Goal: Task Accomplishment & Management: Use online tool/utility

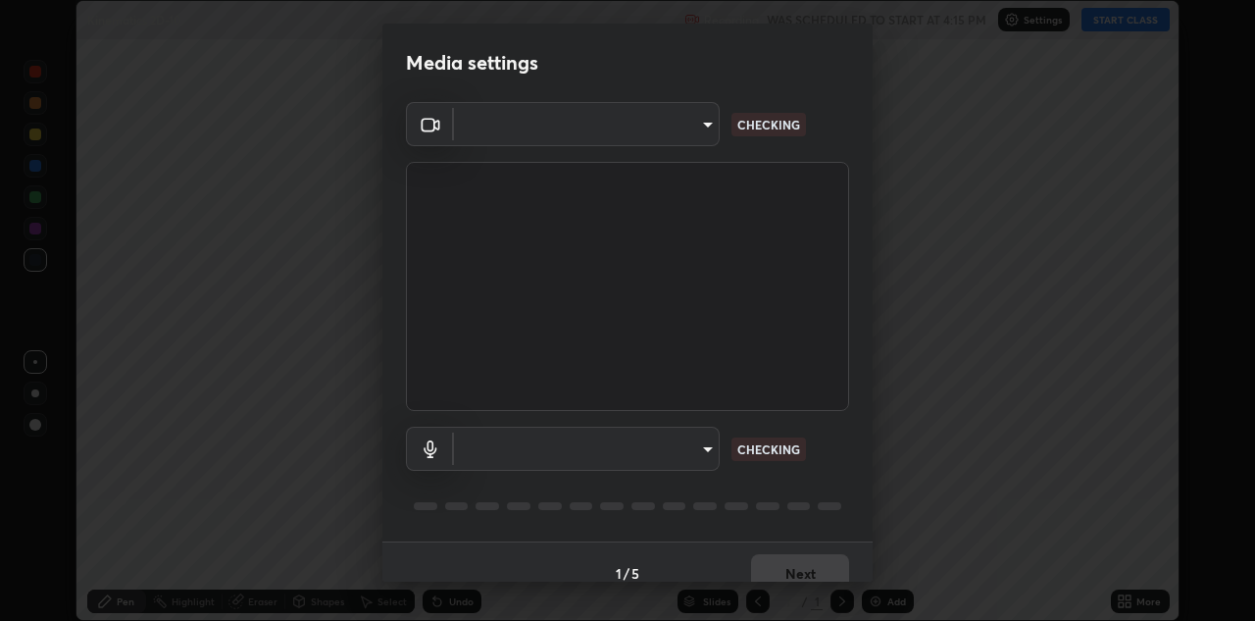
scroll to position [621, 1255]
type input "440dc819fc980925616b5f394eaa9fa6086b7f53d6b22e7c60974c41b8a748ff"
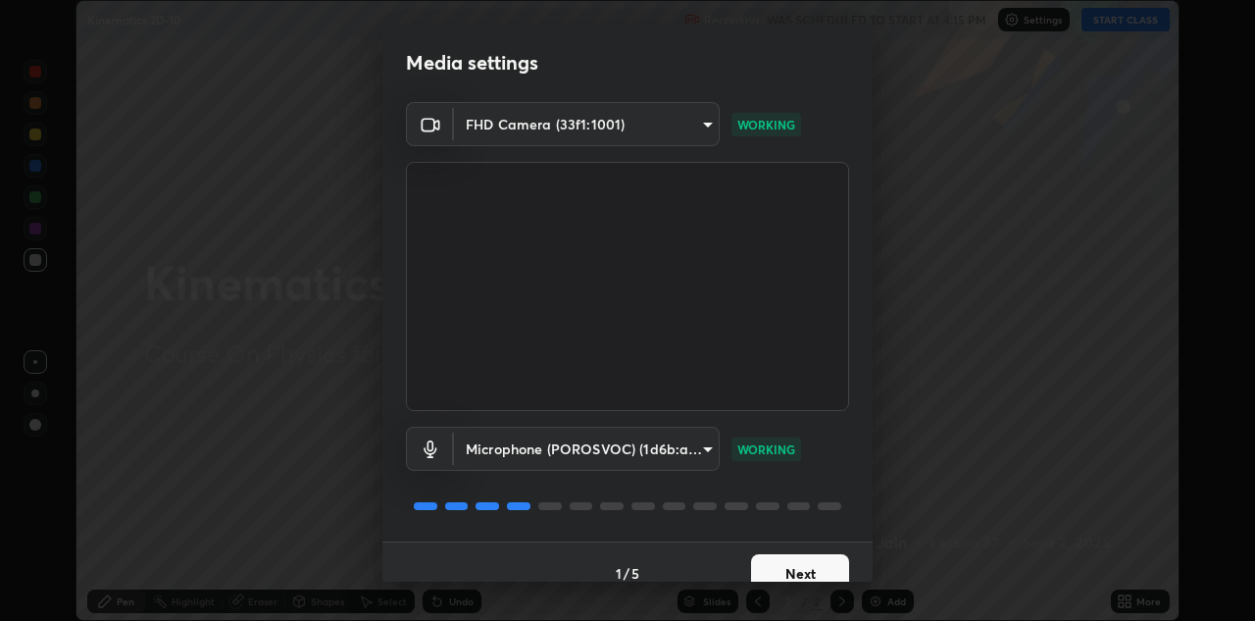
click at [691, 436] on body "Erase all Kinematics 2D-10 Recording WAS SCHEDULED TO START AT 4:15 PM Settings…" at bounding box center [627, 310] width 1255 height 621
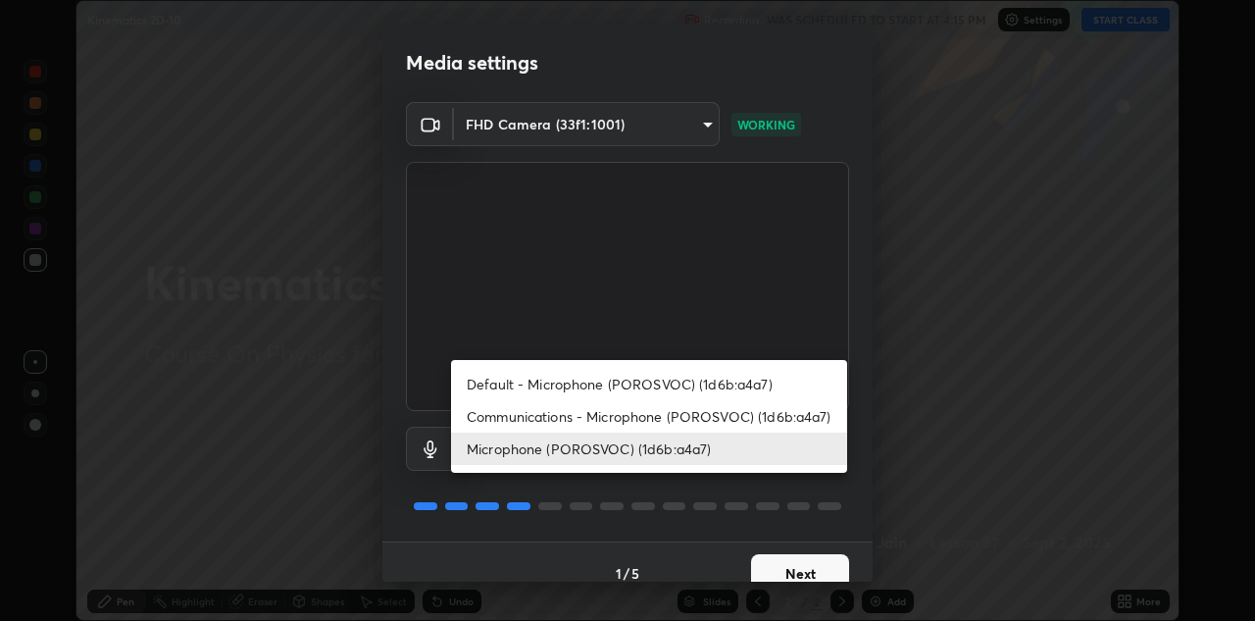
click at [632, 377] on li "Default - Microphone (POROSVOC) (1d6b:a4a7)" at bounding box center [649, 384] width 396 height 32
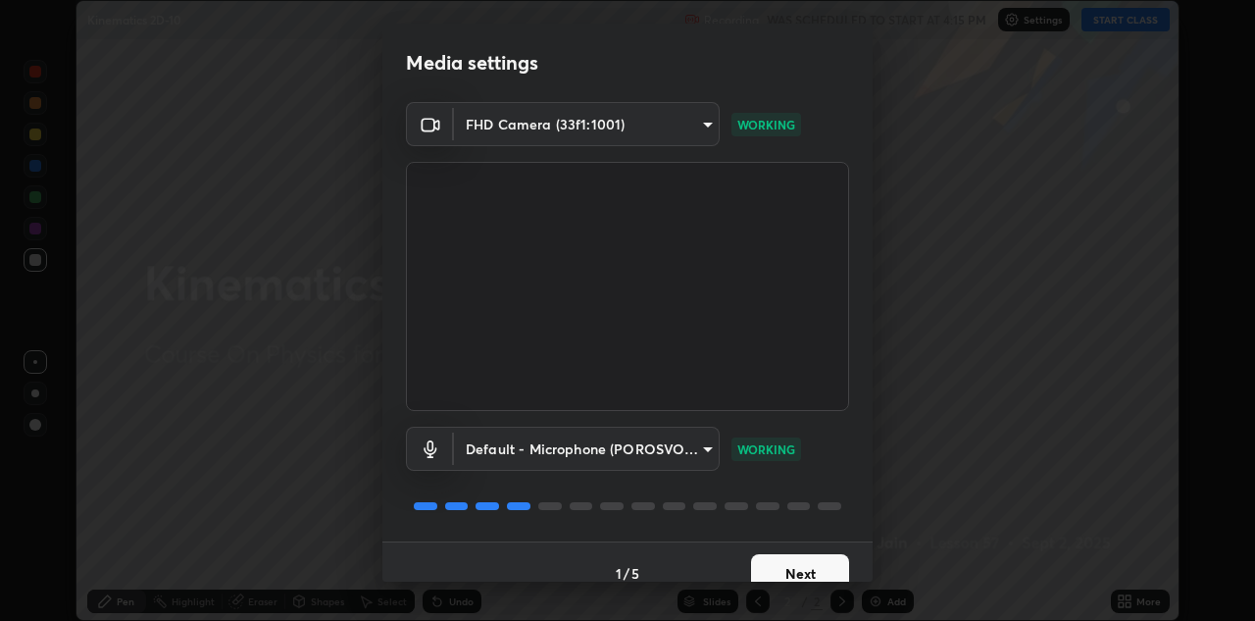
type input "default"
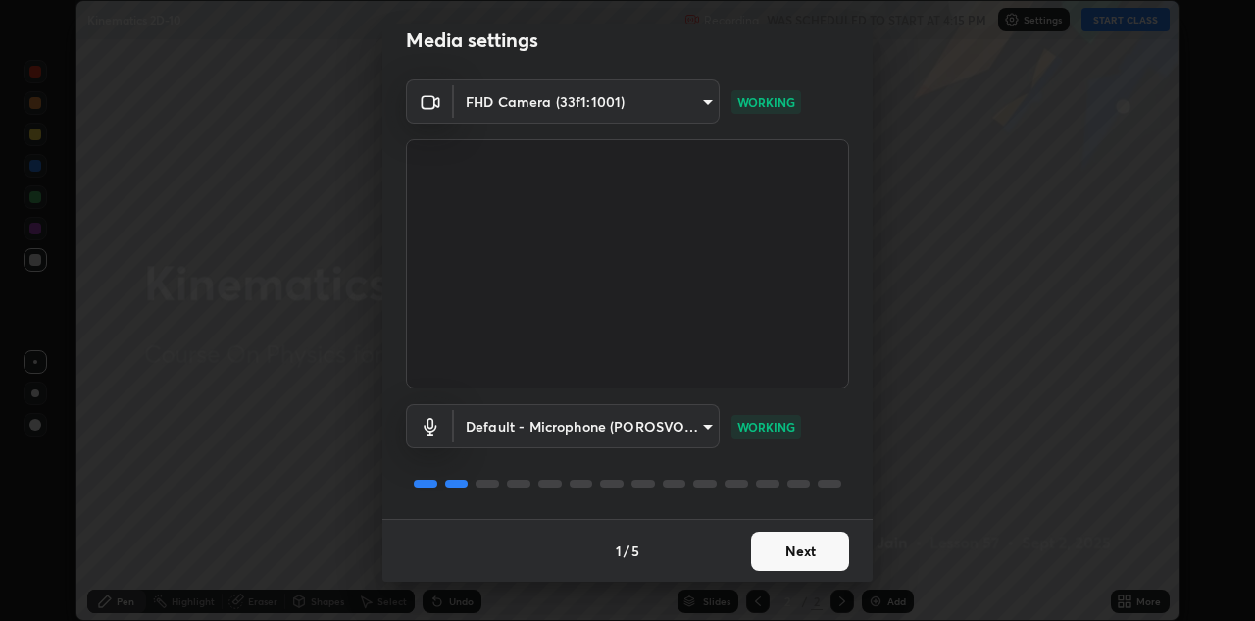
click at [813, 543] on button "Next" at bounding box center [800, 550] width 98 height 39
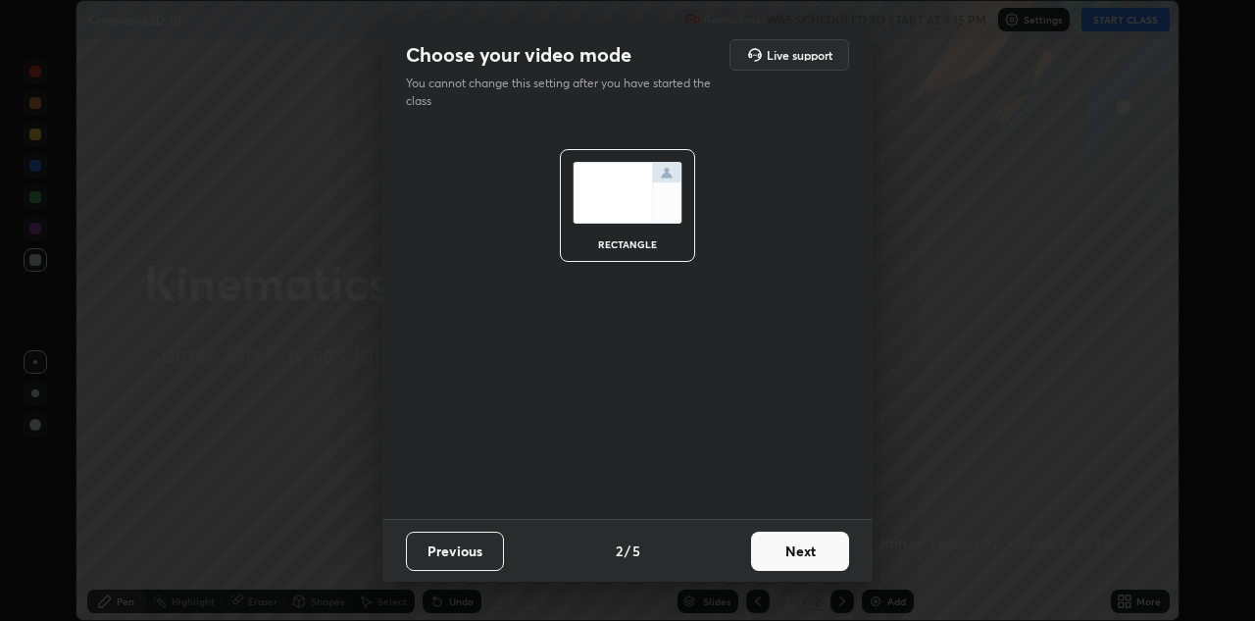
click at [824, 545] on button "Next" at bounding box center [800, 550] width 98 height 39
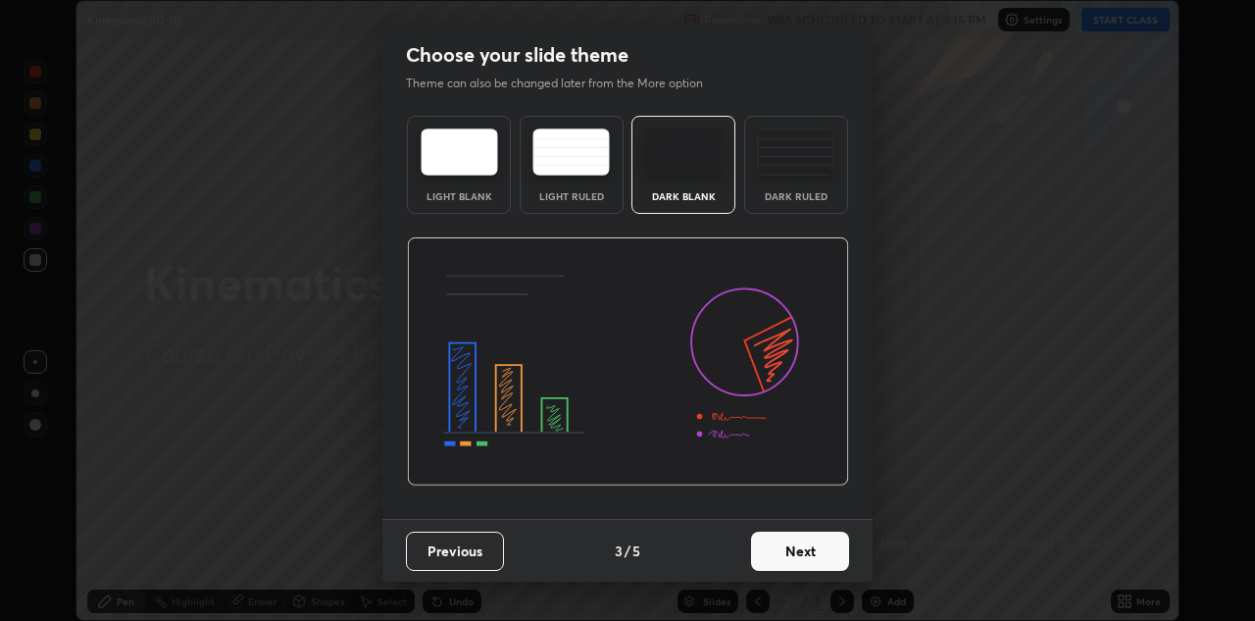
click at [829, 550] on button "Next" at bounding box center [800, 550] width 98 height 39
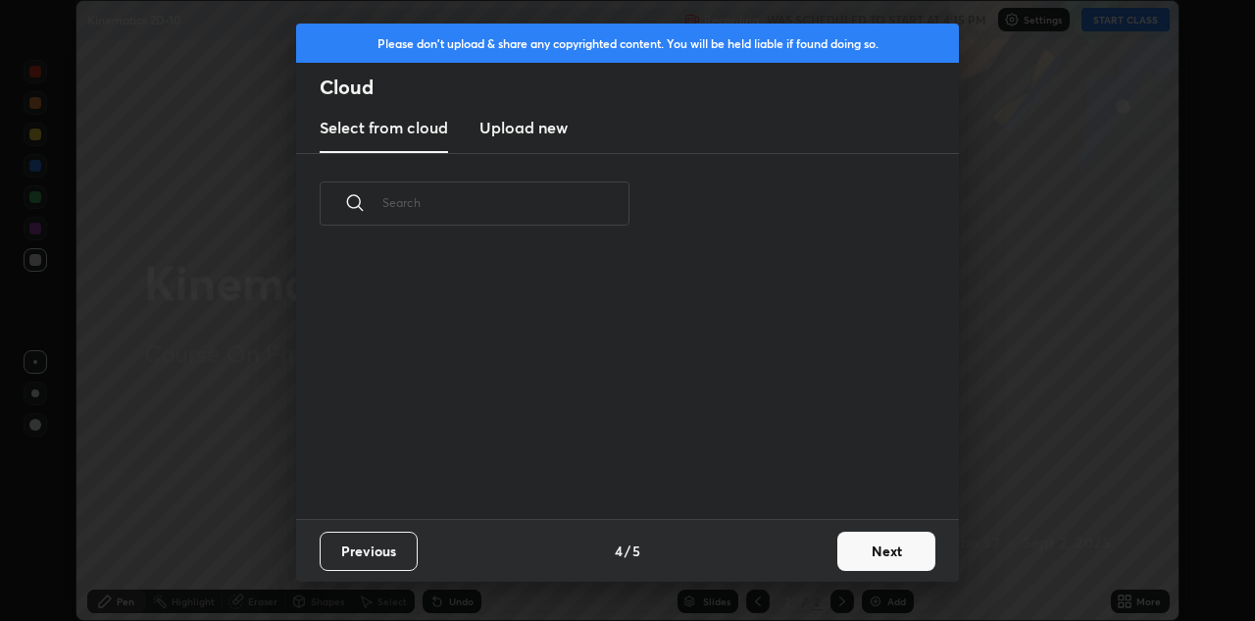
click at [872, 551] on button "Next" at bounding box center [886, 550] width 98 height 39
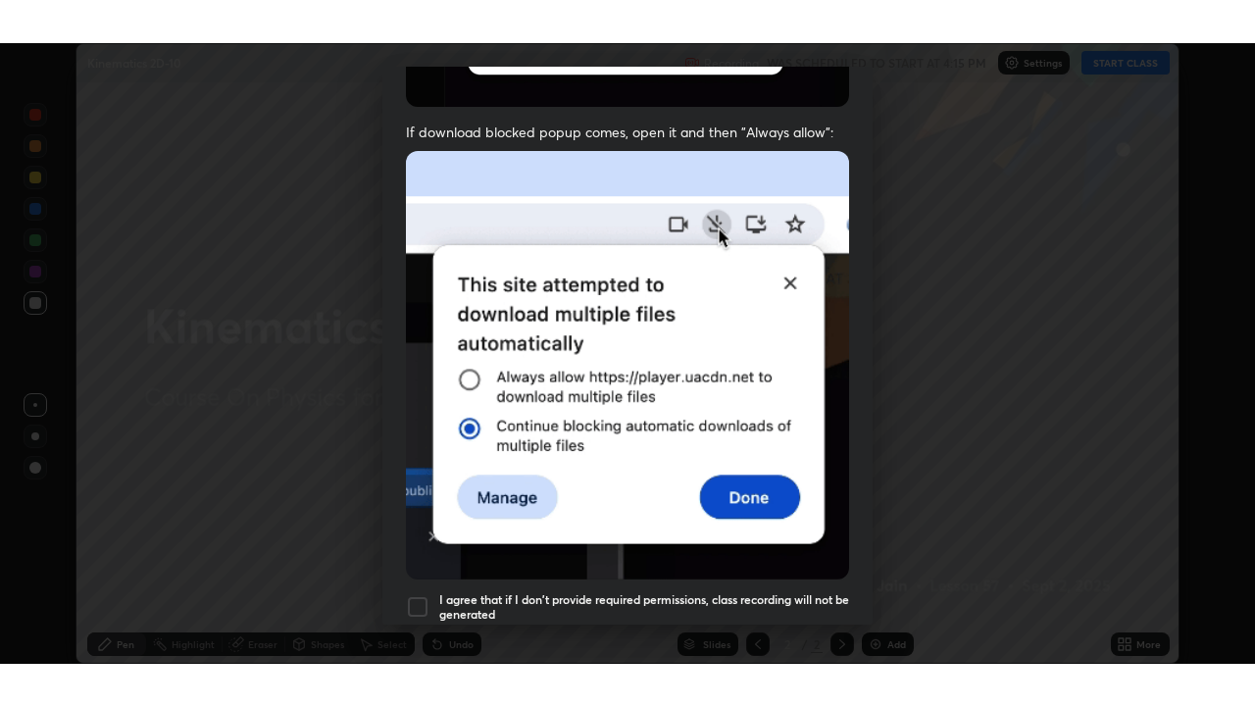
scroll to position [423, 0]
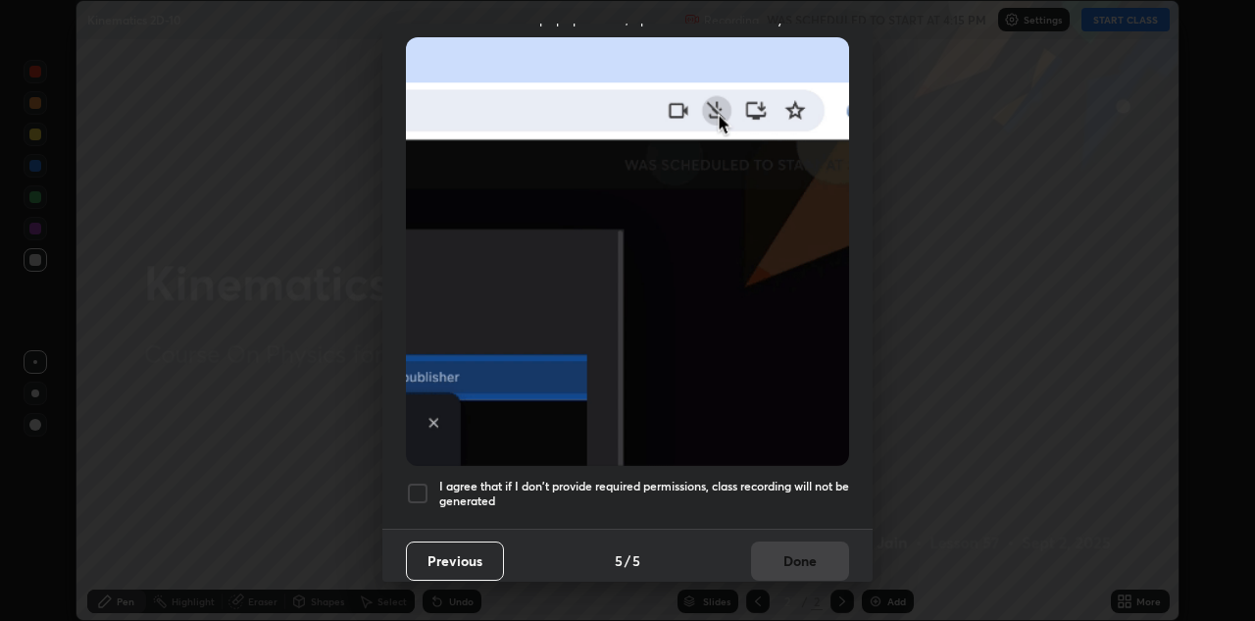
click at [641, 478] on h5 "I agree that if I don't provide required permissions, class recording will not …" at bounding box center [644, 493] width 410 height 30
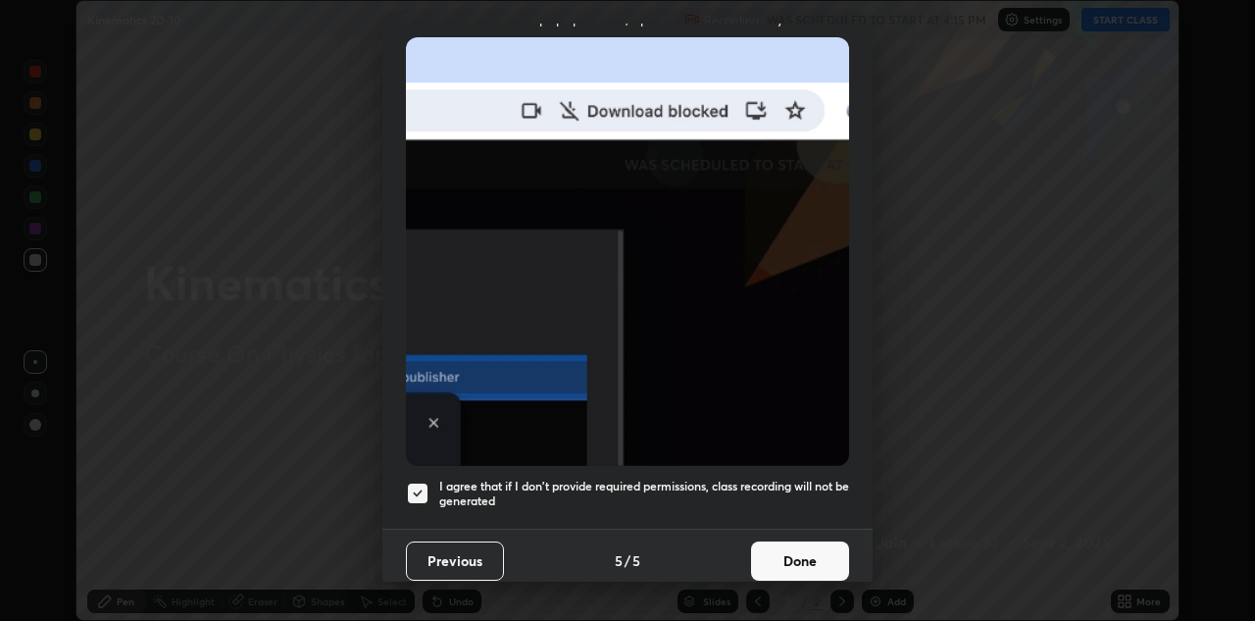
click at [814, 541] on button "Done" at bounding box center [800, 560] width 98 height 39
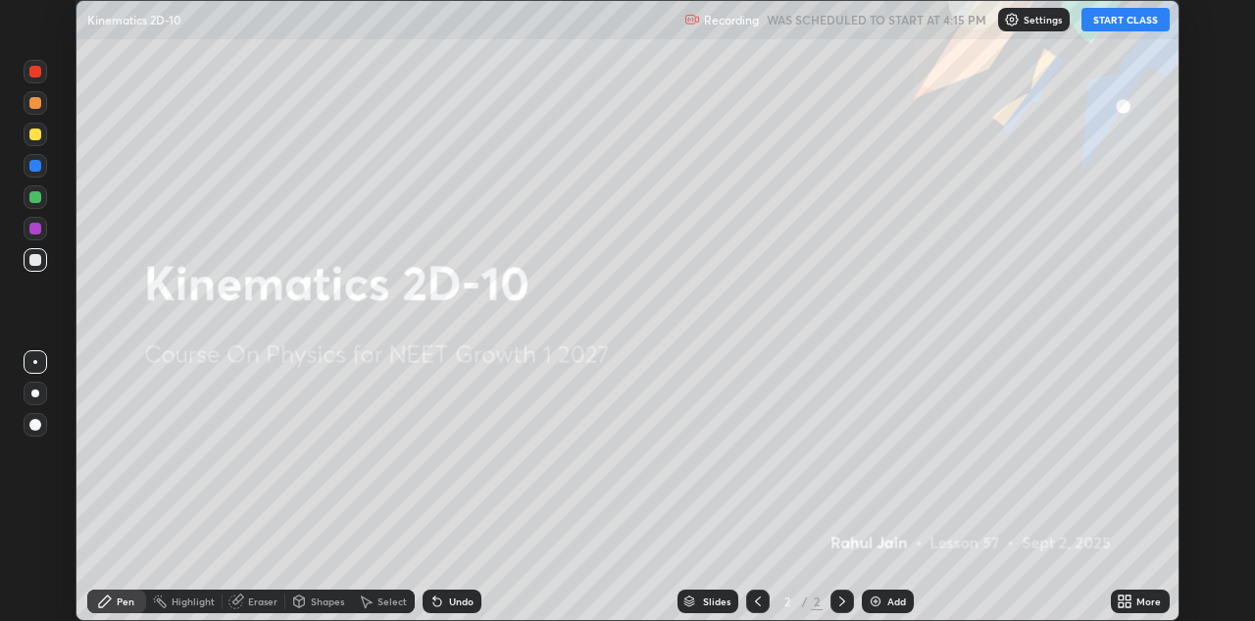
click at [1123, 21] on button "START CLASS" at bounding box center [1125, 20] width 88 height 24
click at [1129, 593] on icon at bounding box center [1125, 601] width 16 height 16
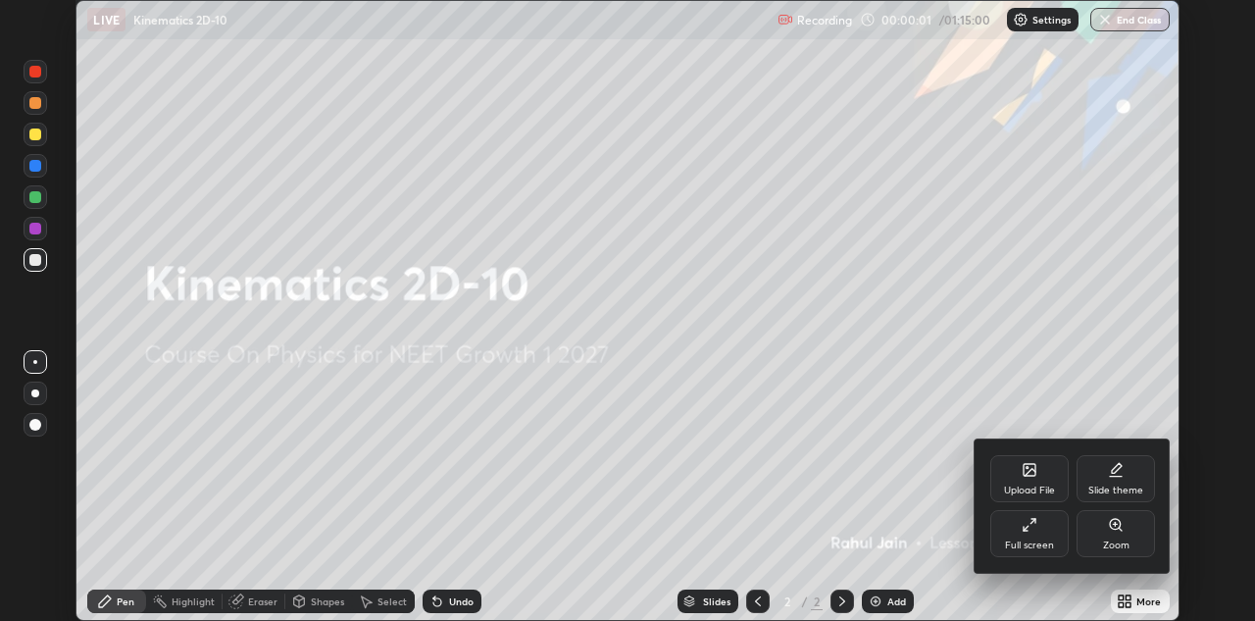
click at [1030, 527] on icon at bounding box center [1030, 525] width 16 height 16
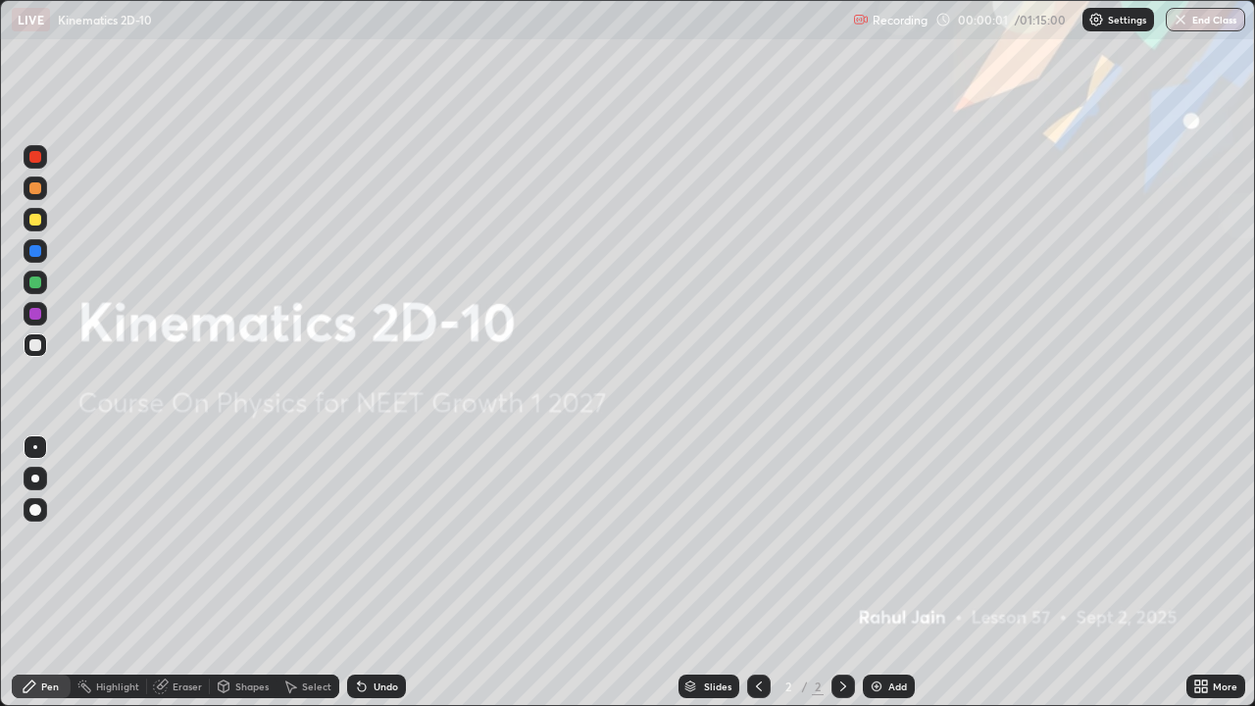
scroll to position [706, 1255]
click at [879, 620] on img at bounding box center [877, 686] width 16 height 16
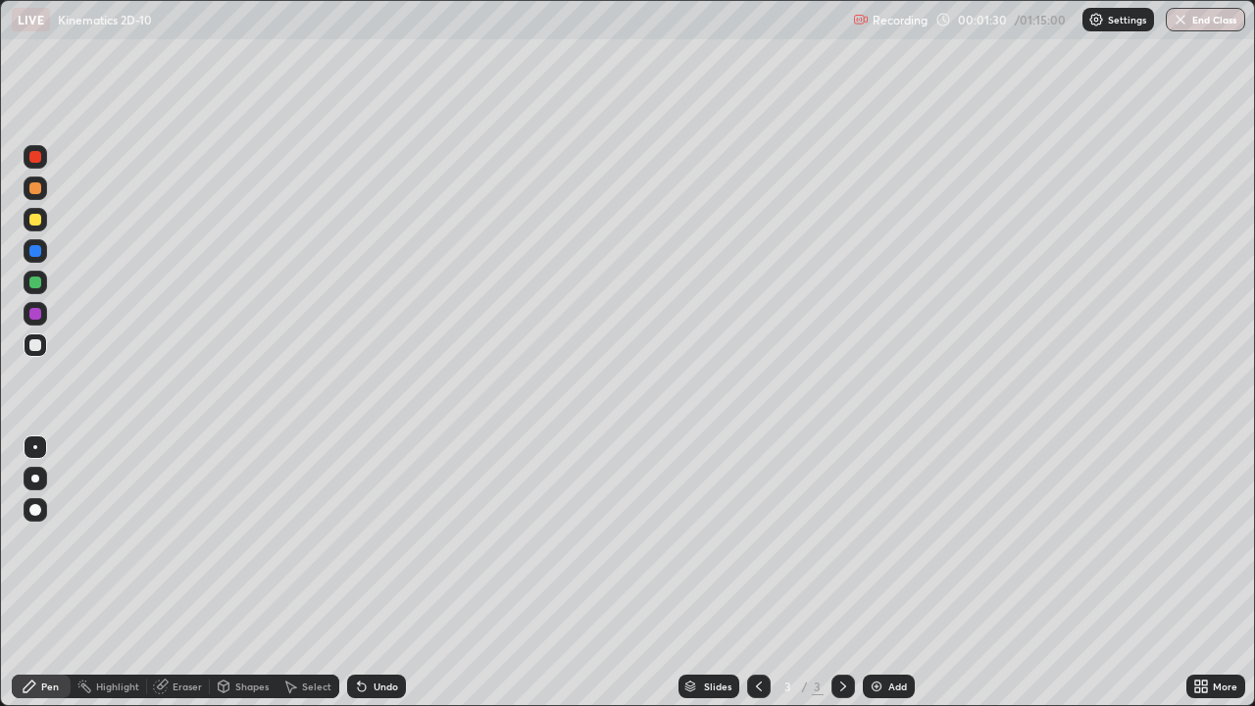
click at [35, 476] on div at bounding box center [35, 479] width 8 height 8
click at [40, 314] on div at bounding box center [35, 314] width 12 height 12
click at [33, 218] on div at bounding box center [35, 220] width 12 height 12
click at [34, 184] on div at bounding box center [35, 188] width 12 height 12
click at [34, 159] on div at bounding box center [35, 157] width 12 height 12
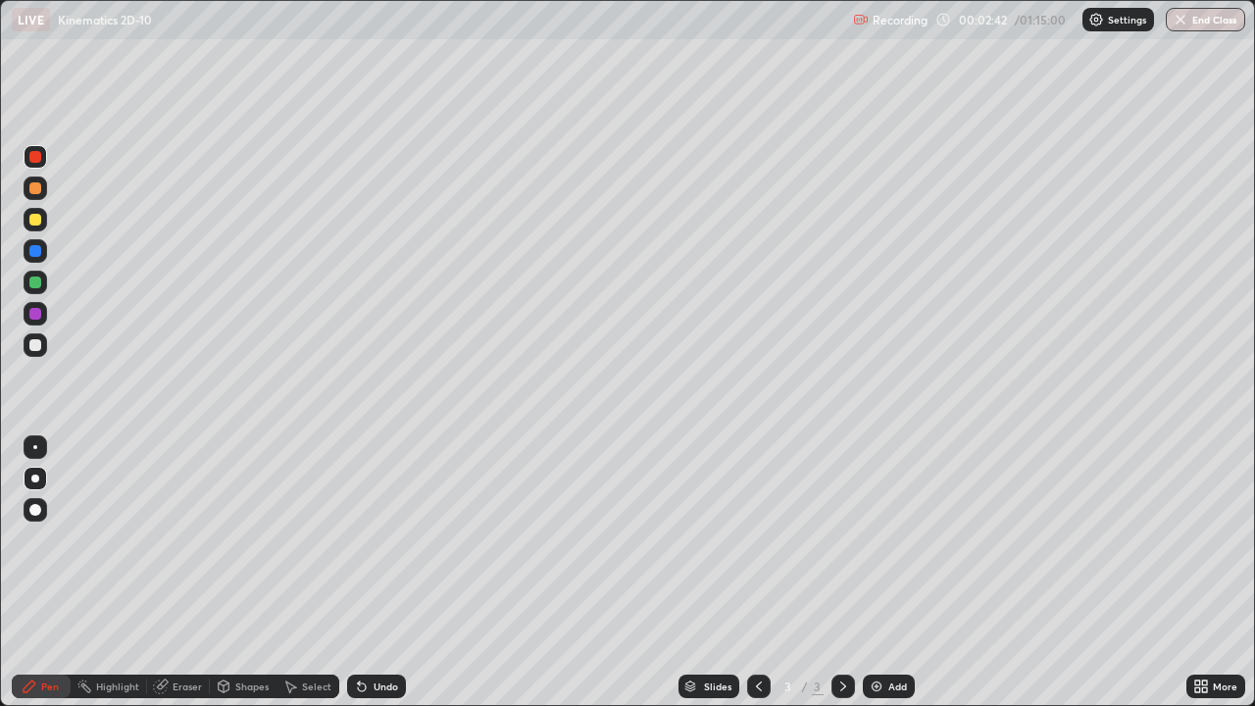
click at [35, 319] on div at bounding box center [35, 314] width 12 height 12
click at [27, 287] on div at bounding box center [36, 283] width 24 height 24
click at [32, 354] on div at bounding box center [36, 345] width 24 height 24
click at [33, 287] on div at bounding box center [35, 282] width 12 height 12
click at [883, 620] on div "Add" at bounding box center [889, 687] width 52 height 24
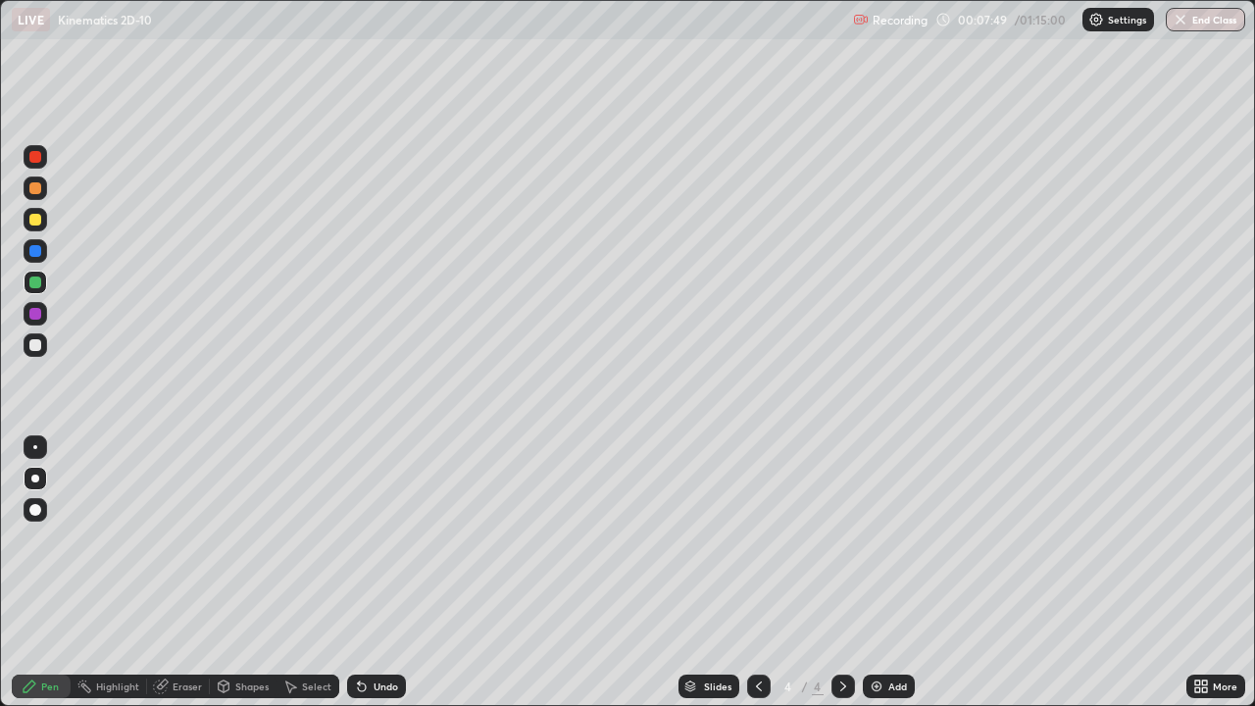
click at [40, 316] on div at bounding box center [35, 314] width 12 height 12
click at [755, 620] on icon at bounding box center [759, 686] width 16 height 16
click at [841, 620] on icon at bounding box center [843, 686] width 16 height 16
click at [882, 620] on div "Add" at bounding box center [889, 687] width 52 height 24
click at [36, 282] on div at bounding box center [35, 282] width 12 height 12
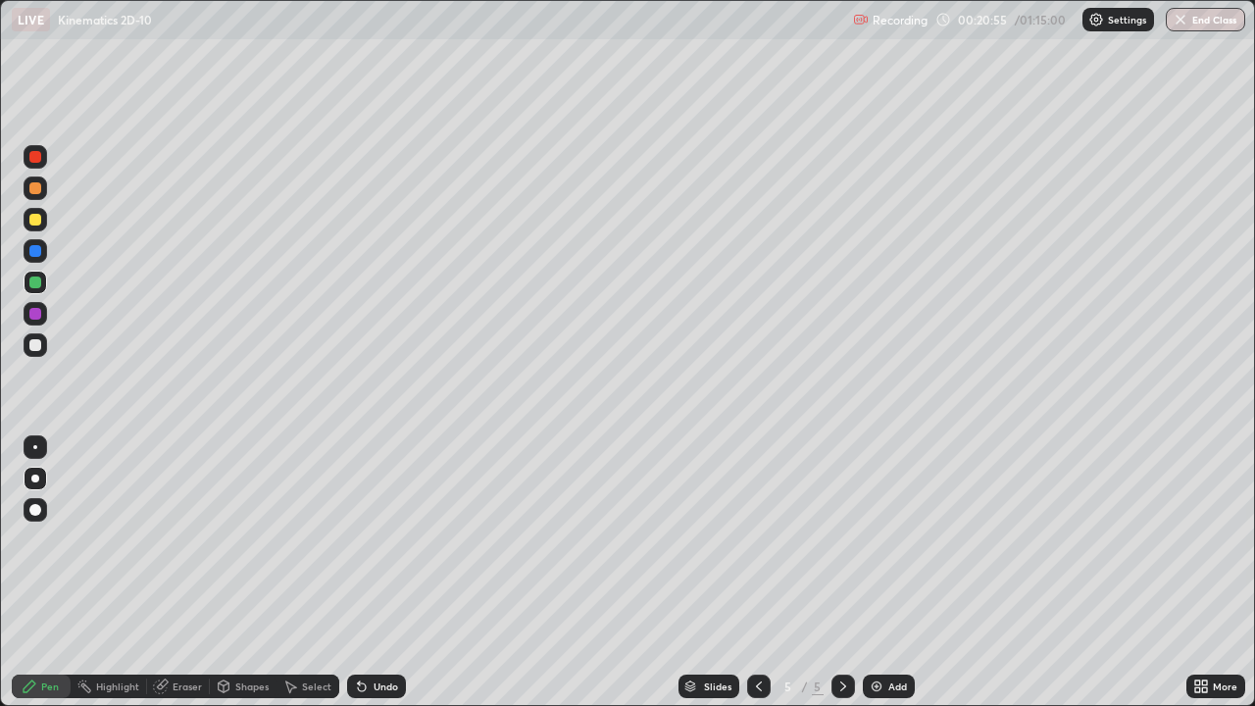
click at [33, 344] on div at bounding box center [35, 345] width 12 height 12
click at [754, 620] on icon at bounding box center [759, 686] width 16 height 16
click at [841, 620] on icon at bounding box center [843, 686] width 16 height 16
click at [883, 620] on div "Add" at bounding box center [889, 687] width 52 height 24
click at [385, 620] on div "Undo" at bounding box center [386, 686] width 25 height 10
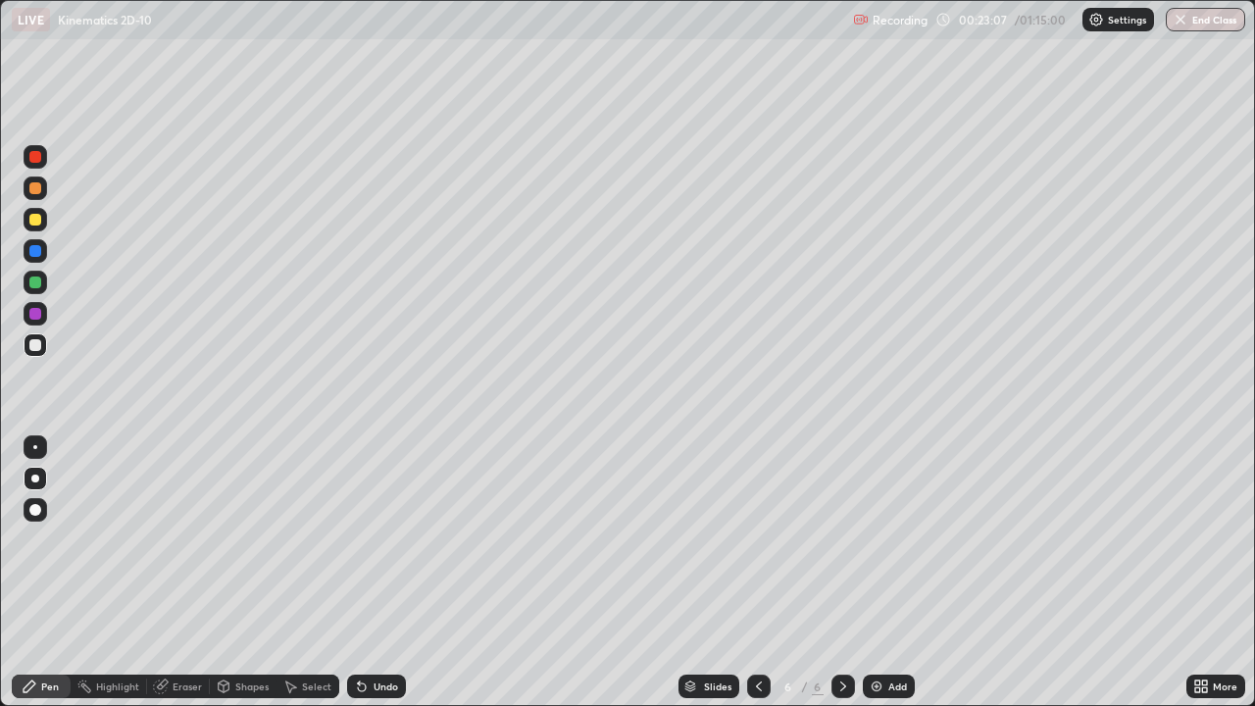
click at [379, 620] on div "Undo" at bounding box center [376, 687] width 59 height 24
click at [376, 620] on div "Undo" at bounding box center [386, 686] width 25 height 10
click at [29, 284] on div at bounding box center [35, 282] width 12 height 12
click at [37, 340] on div at bounding box center [35, 345] width 12 height 12
click at [29, 160] on div at bounding box center [35, 157] width 12 height 12
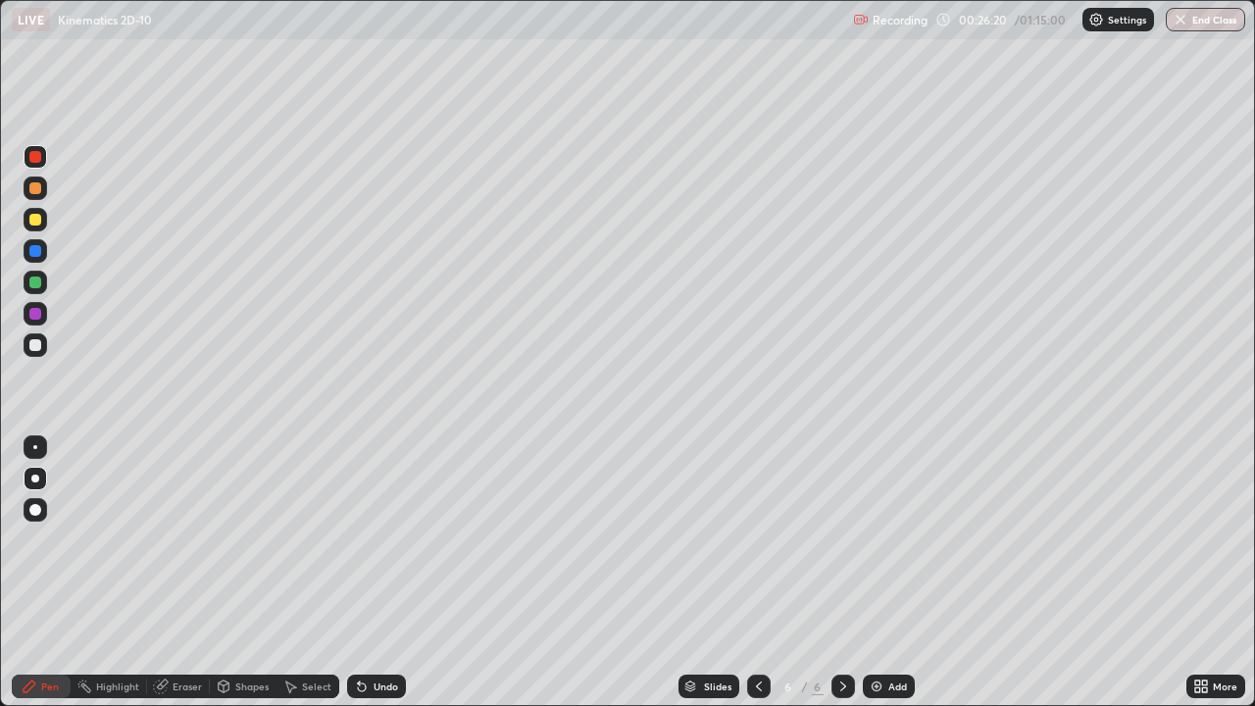
click at [35, 312] on div at bounding box center [35, 314] width 12 height 12
click at [380, 620] on div "Undo" at bounding box center [386, 686] width 25 height 10
click at [36, 157] on div at bounding box center [35, 157] width 12 height 12
click at [872, 620] on img at bounding box center [877, 686] width 16 height 16
click at [377, 620] on div "Undo" at bounding box center [386, 686] width 25 height 10
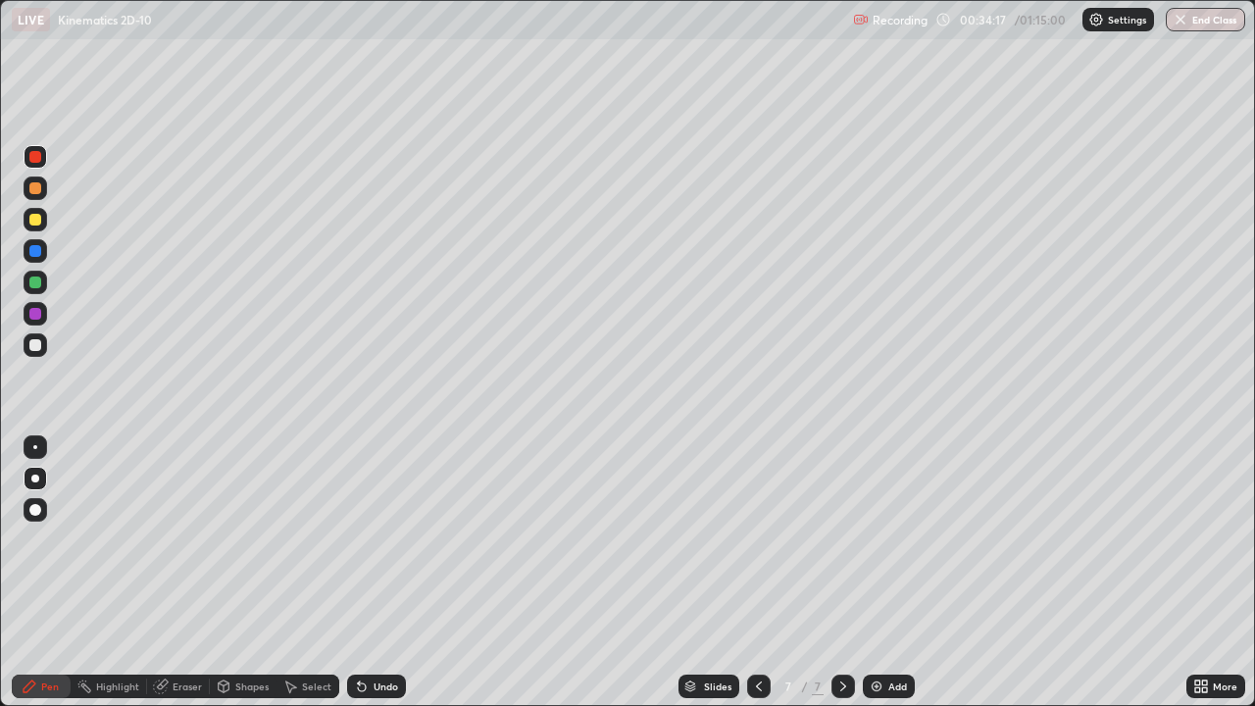
click at [380, 620] on div "Undo" at bounding box center [386, 686] width 25 height 10
click at [377, 620] on div "Undo" at bounding box center [386, 686] width 25 height 10
click at [376, 620] on div "Undo" at bounding box center [386, 686] width 25 height 10
click at [358, 620] on icon at bounding box center [359, 682] width 2 height 2
click at [758, 620] on icon at bounding box center [759, 686] width 16 height 16
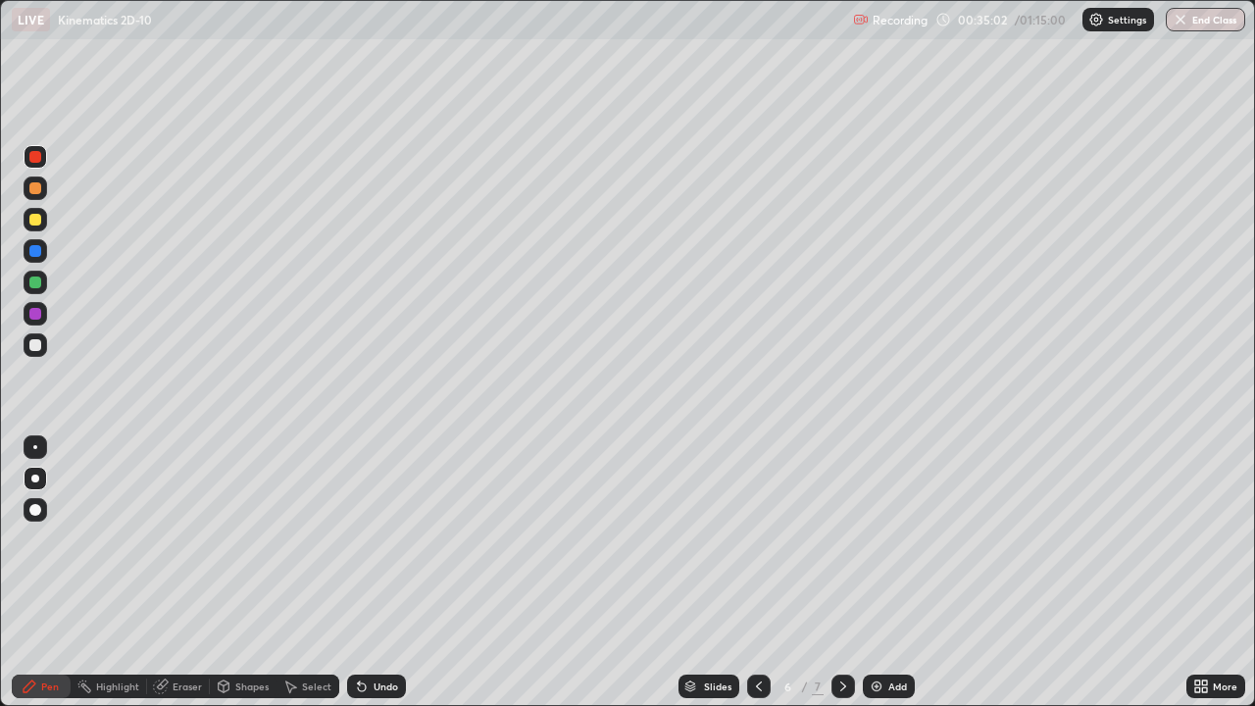
click at [831, 620] on div at bounding box center [843, 687] width 24 height 24
click at [755, 620] on icon at bounding box center [759, 686] width 16 height 16
click at [841, 620] on icon at bounding box center [843, 686] width 16 height 16
click at [894, 620] on div "Add" at bounding box center [897, 686] width 19 height 10
click at [33, 226] on div at bounding box center [36, 220] width 24 height 24
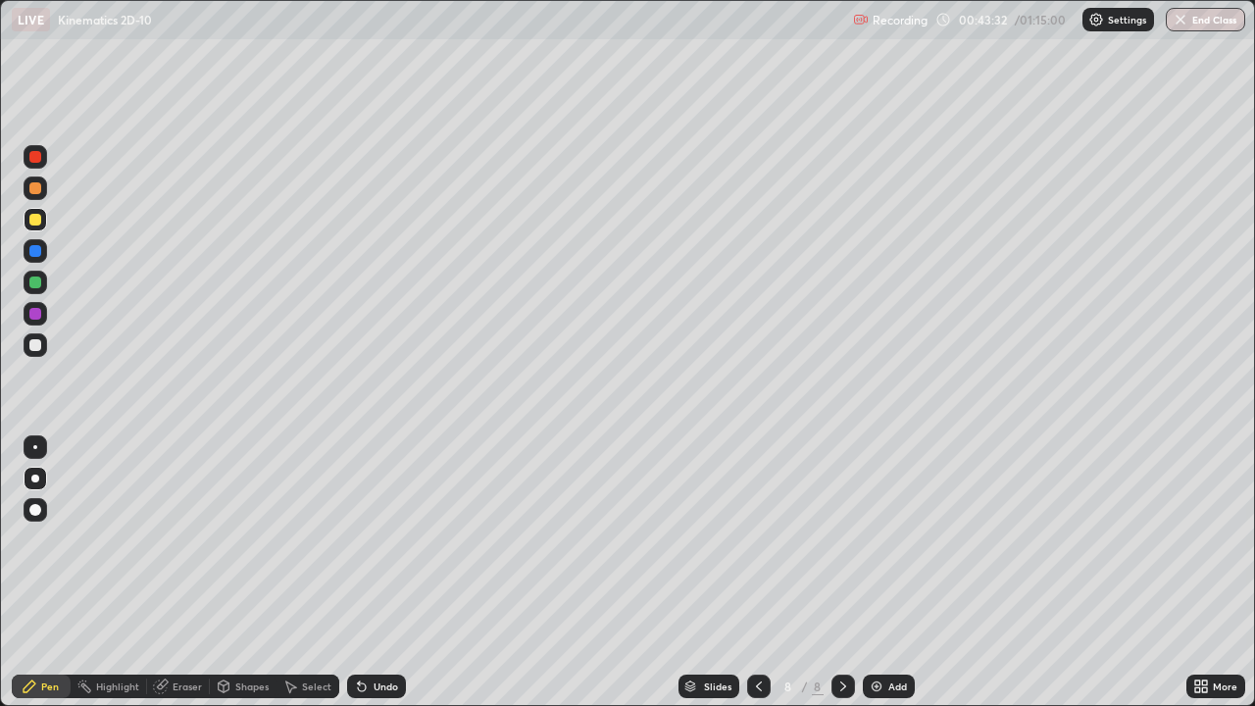
click at [376, 620] on div "Undo" at bounding box center [386, 686] width 25 height 10
click at [379, 620] on div "Undo" at bounding box center [386, 686] width 25 height 10
click at [376, 620] on div "Undo" at bounding box center [386, 686] width 25 height 10
click at [374, 620] on div "Undo" at bounding box center [386, 686] width 25 height 10
click at [370, 620] on div "Undo" at bounding box center [376, 687] width 59 height 24
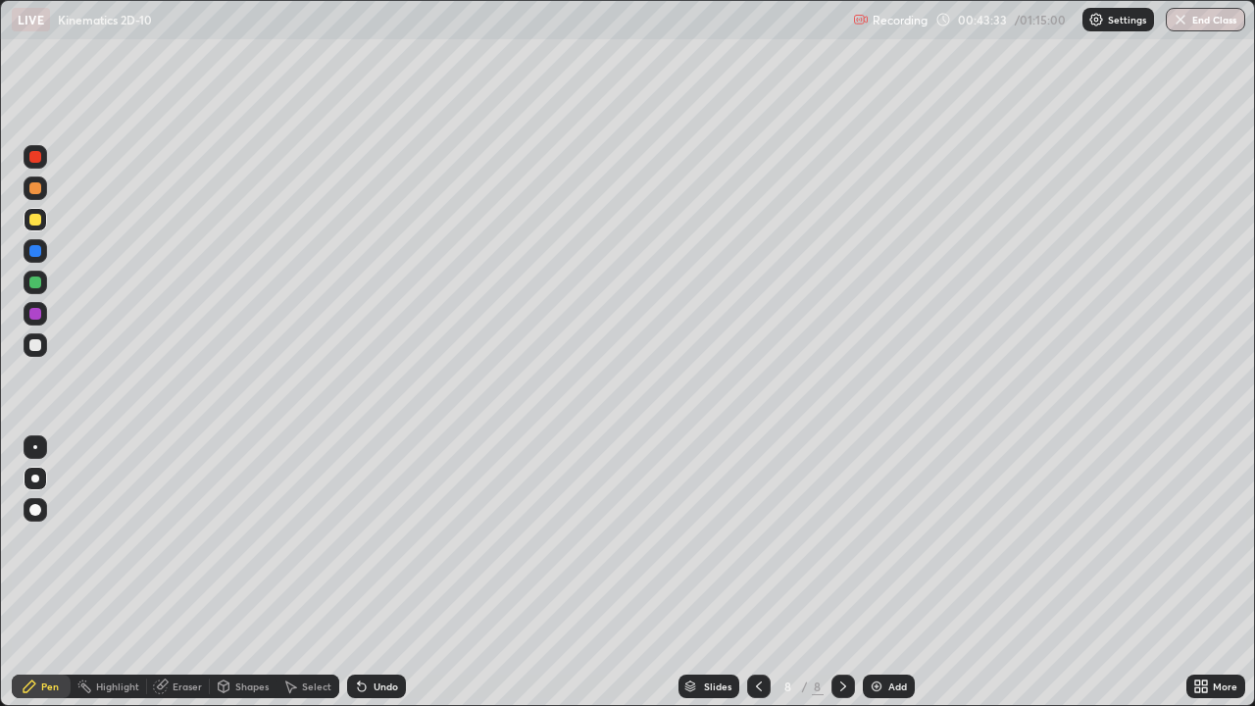
click at [369, 620] on div "Undo" at bounding box center [376, 687] width 59 height 24
click at [367, 620] on div "Undo" at bounding box center [376, 687] width 59 height 24
click at [365, 620] on icon at bounding box center [362, 686] width 16 height 16
click at [358, 620] on icon at bounding box center [359, 682] width 2 height 2
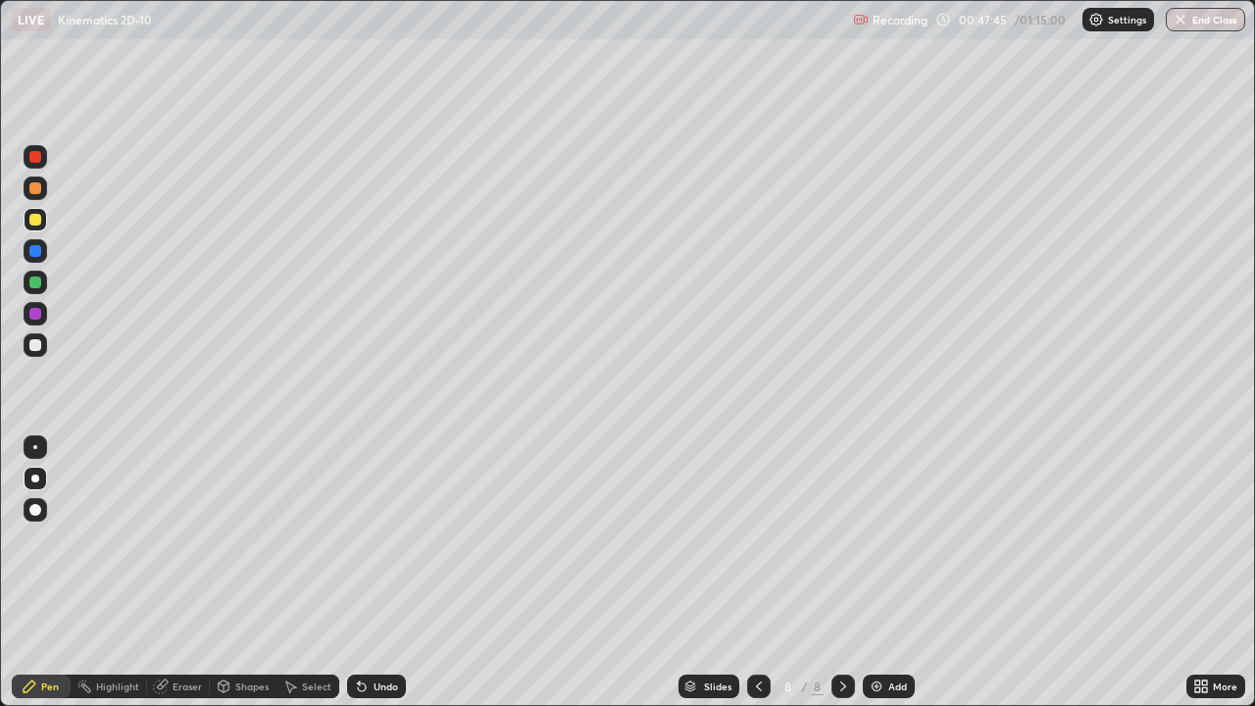
click at [170, 620] on div "Eraser" at bounding box center [178, 687] width 63 height 24
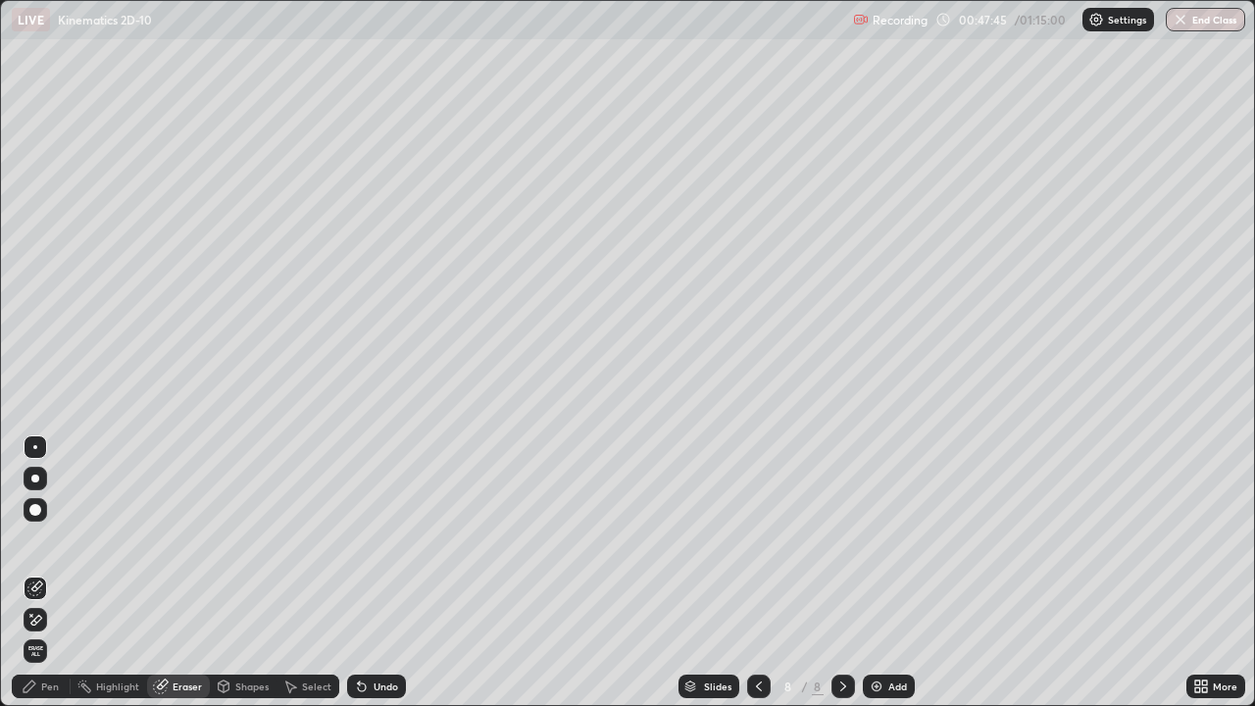
click at [40, 619] on icon at bounding box center [36, 620] width 11 height 10
click at [35, 620] on div "Erase all" at bounding box center [36, 651] width 24 height 24
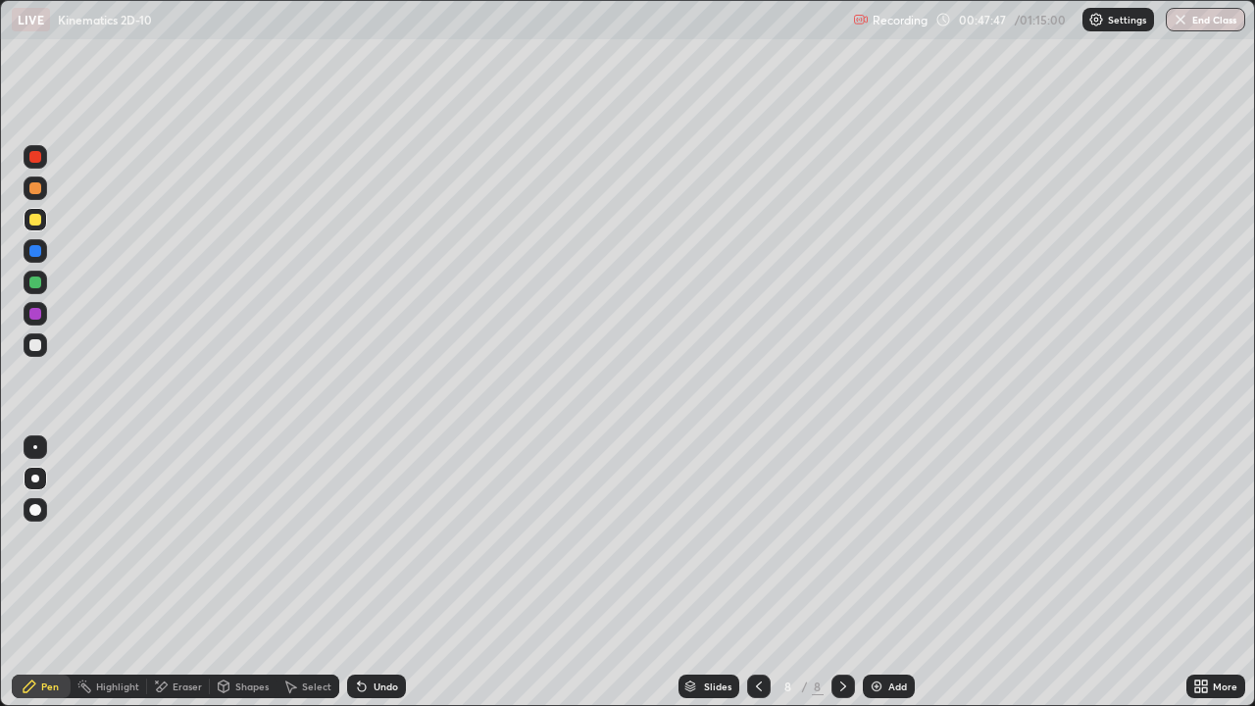
click at [58, 620] on div "Pen" at bounding box center [50, 686] width 18 height 10
click at [374, 620] on div "Undo" at bounding box center [386, 686] width 25 height 10
click at [380, 620] on div "Undo" at bounding box center [386, 686] width 25 height 10
click at [382, 620] on div "Undo" at bounding box center [376, 687] width 59 height 24
click at [382, 620] on div "Undo" at bounding box center [386, 686] width 25 height 10
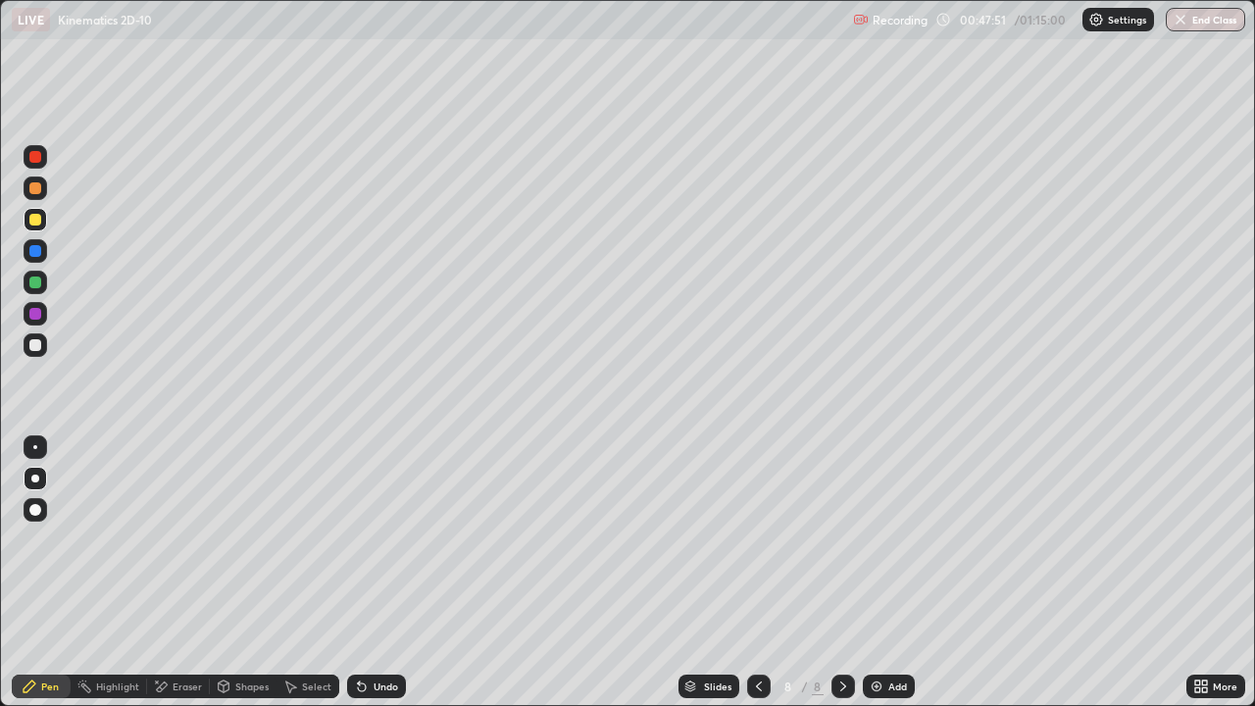
click at [378, 620] on div "Undo" at bounding box center [386, 686] width 25 height 10
click at [380, 620] on div "Undo" at bounding box center [386, 686] width 25 height 10
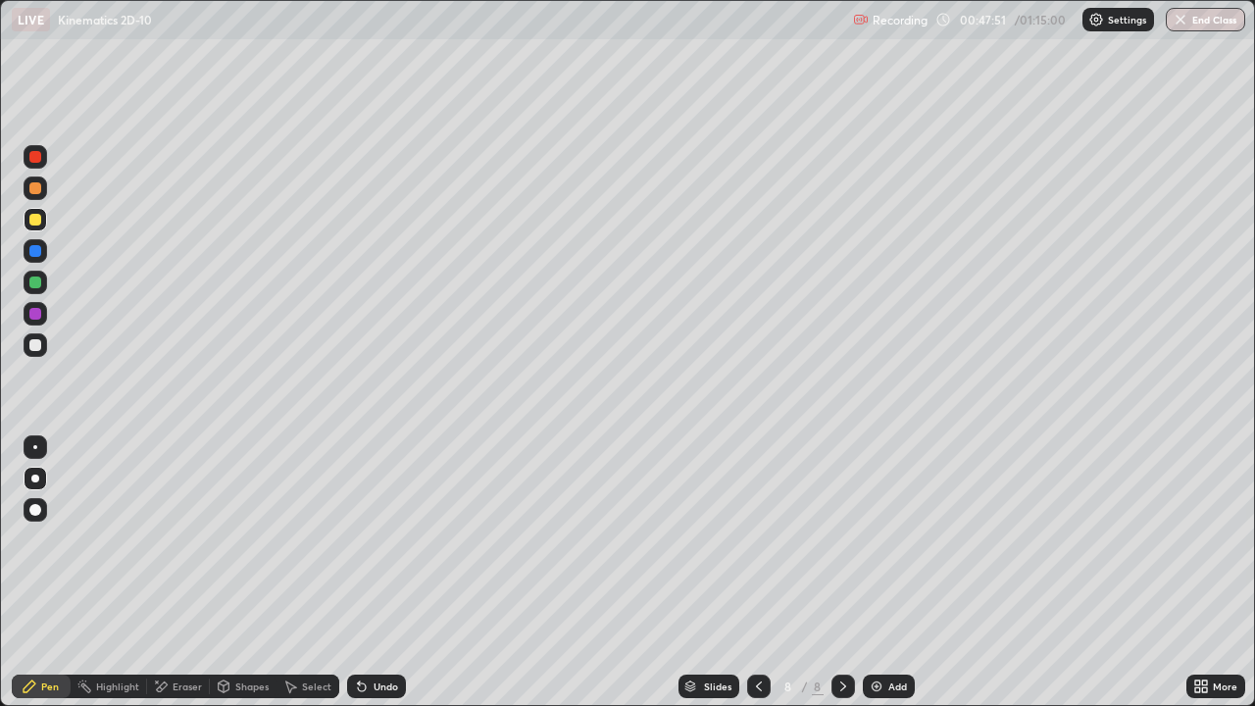
click at [383, 620] on div "Undo" at bounding box center [386, 686] width 25 height 10
click at [383, 620] on div "Undo" at bounding box center [376, 687] width 59 height 24
click at [165, 620] on icon at bounding box center [161, 686] width 16 height 17
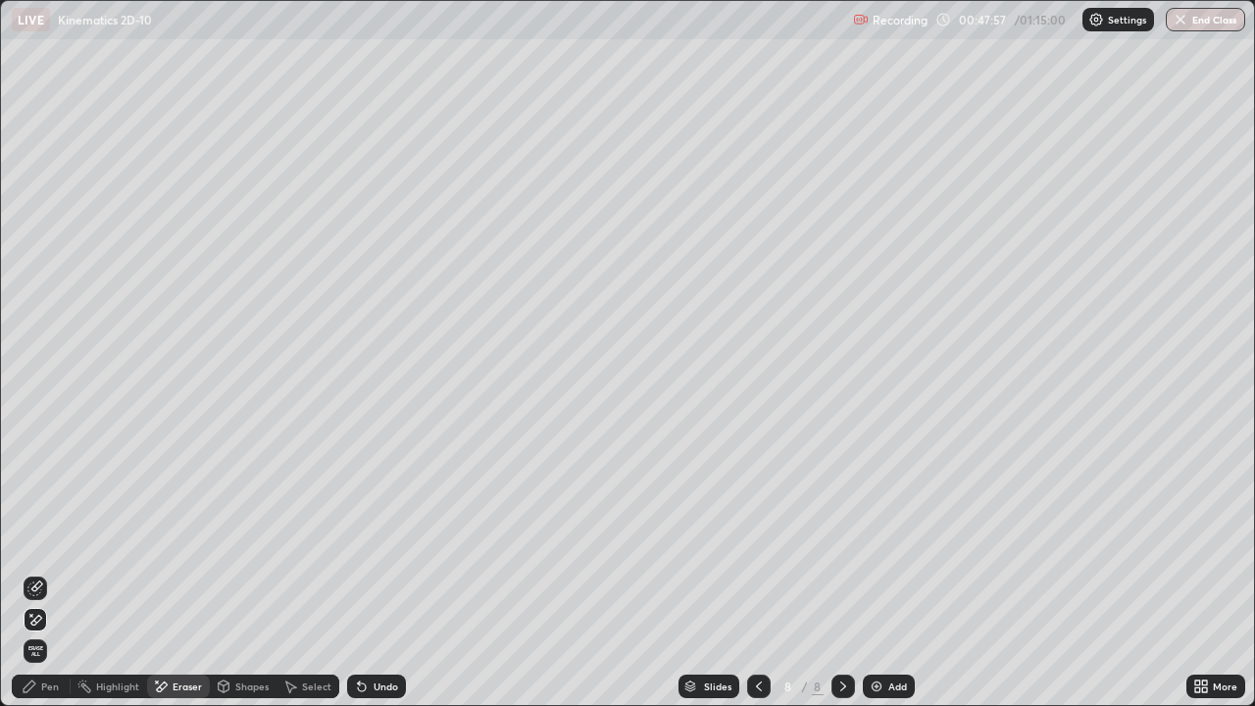
click at [42, 620] on div "Pen" at bounding box center [41, 687] width 59 height 24
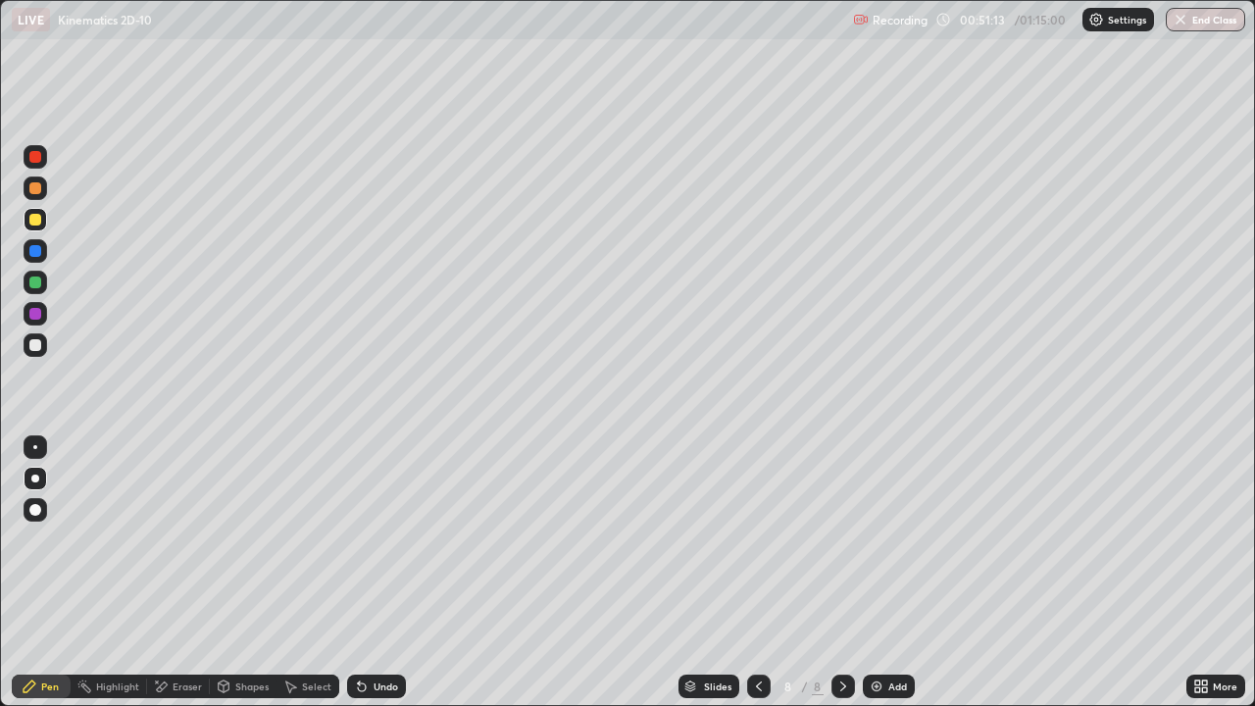
click at [35, 158] on div at bounding box center [35, 157] width 12 height 12
click at [884, 620] on div "Add" at bounding box center [889, 687] width 52 height 24
click at [34, 314] on div at bounding box center [35, 314] width 12 height 12
click at [34, 156] on div at bounding box center [35, 157] width 12 height 12
click at [33, 223] on div at bounding box center [35, 220] width 12 height 12
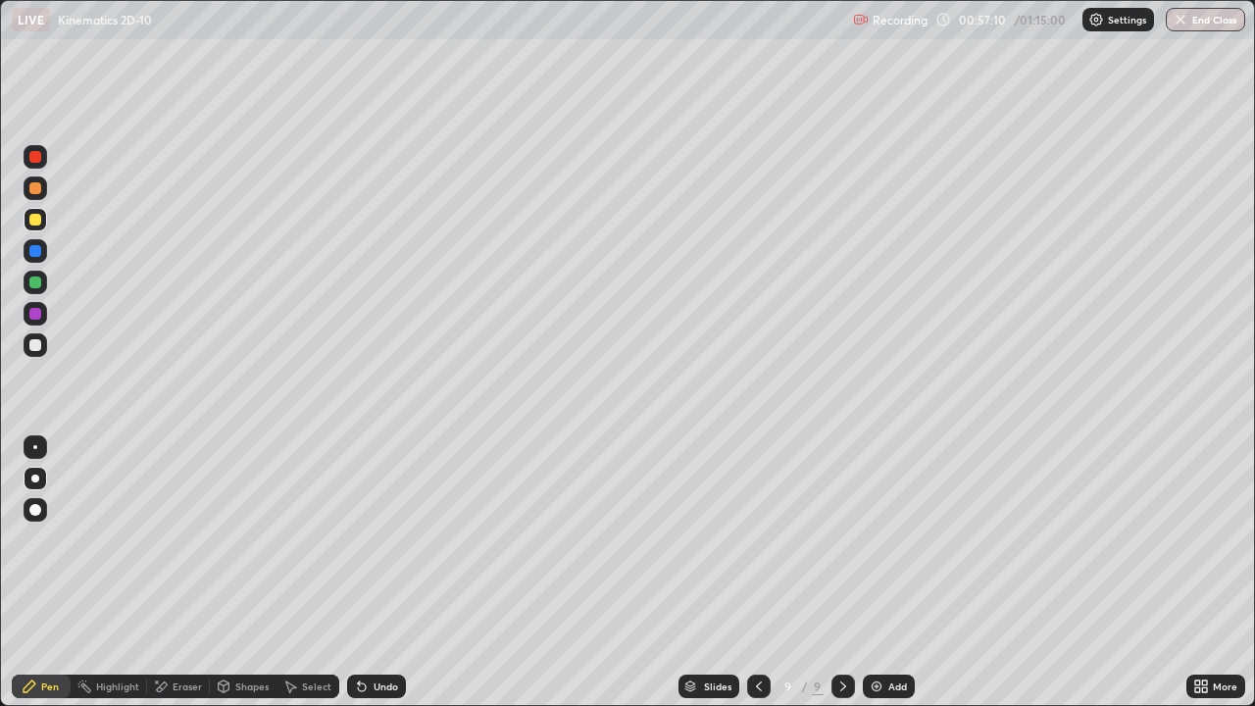
click at [32, 316] on div at bounding box center [35, 314] width 12 height 12
click at [1201, 620] on div "More" at bounding box center [1215, 687] width 59 height 24
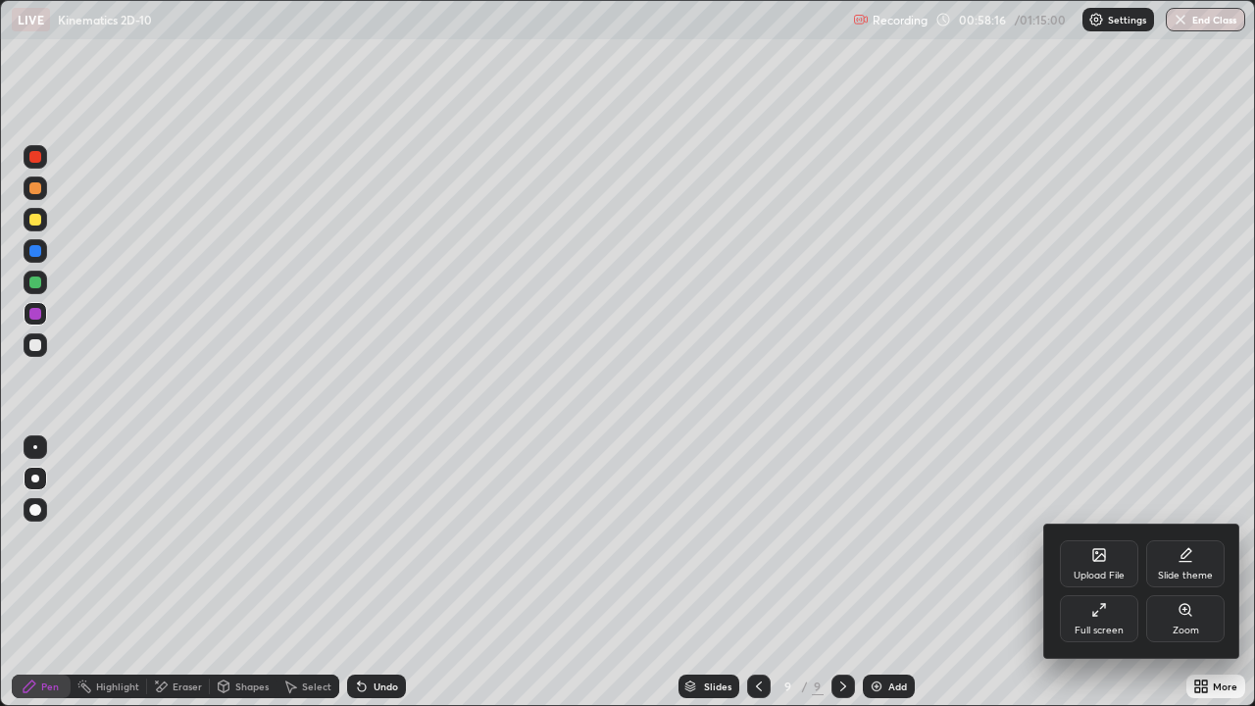
click at [1091, 564] on div "Upload File" at bounding box center [1099, 563] width 78 height 47
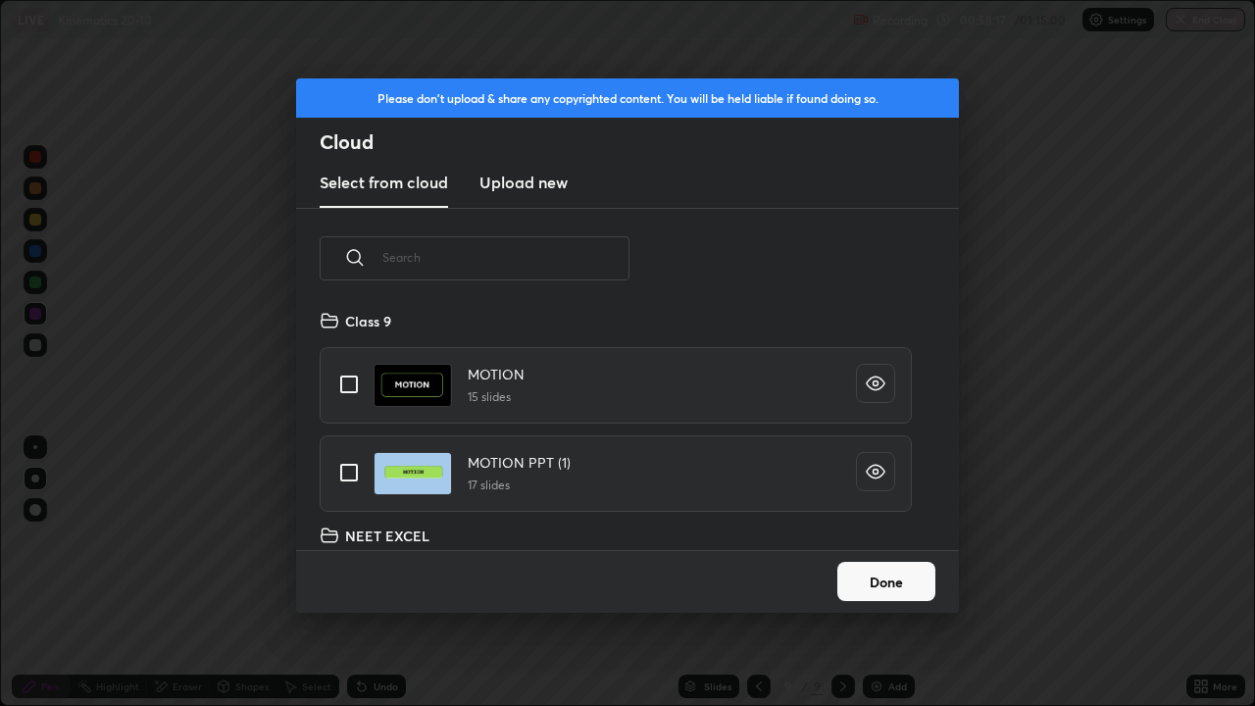
scroll to position [241, 629]
click at [595, 262] on input "text" at bounding box center [505, 257] width 247 height 83
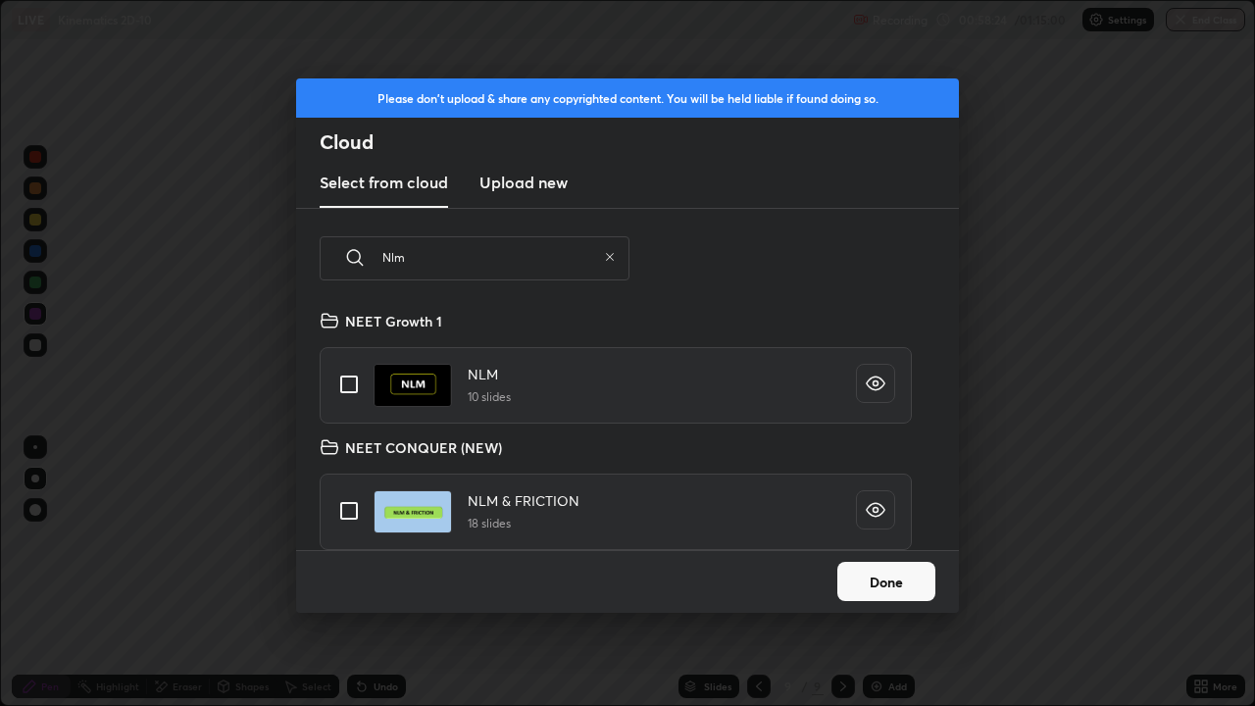
scroll to position [6, 0]
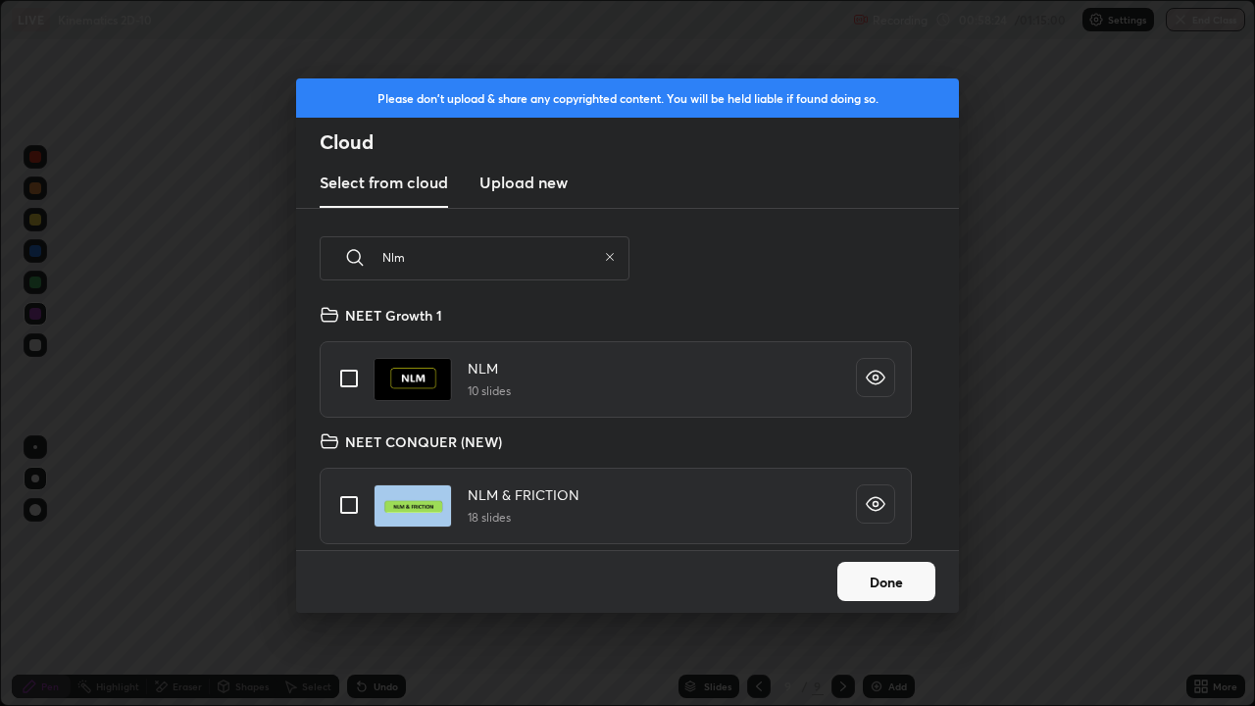
type input "Nlm"
click at [344, 492] on input "grid" at bounding box center [348, 504] width 41 height 41
checkbox input "true"
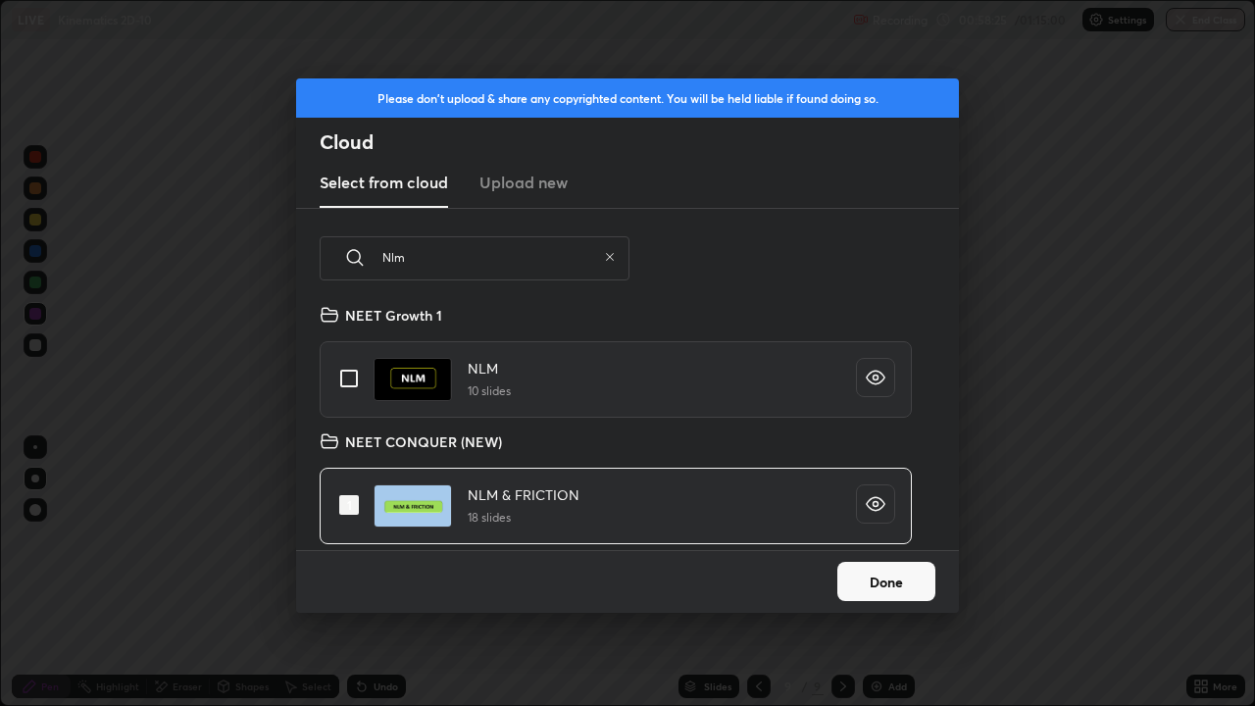
click at [910, 577] on button "Done" at bounding box center [886, 581] width 98 height 39
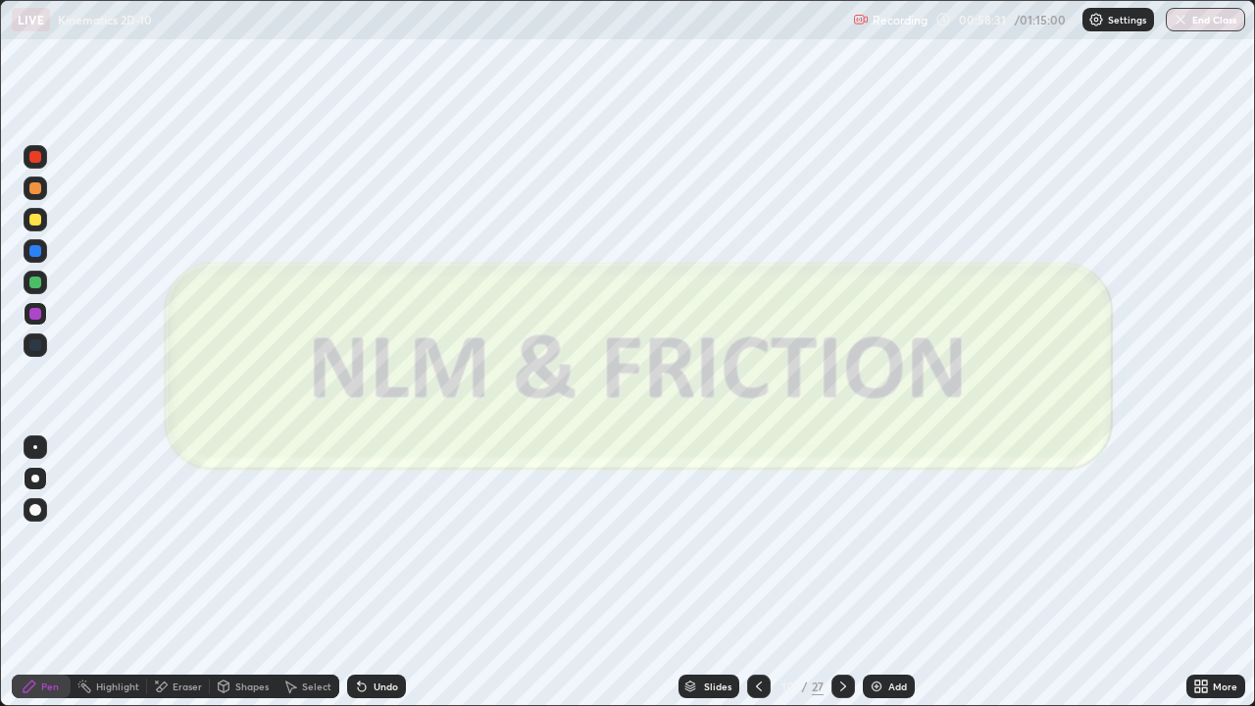
click at [841, 620] on icon at bounding box center [843, 686] width 16 height 16
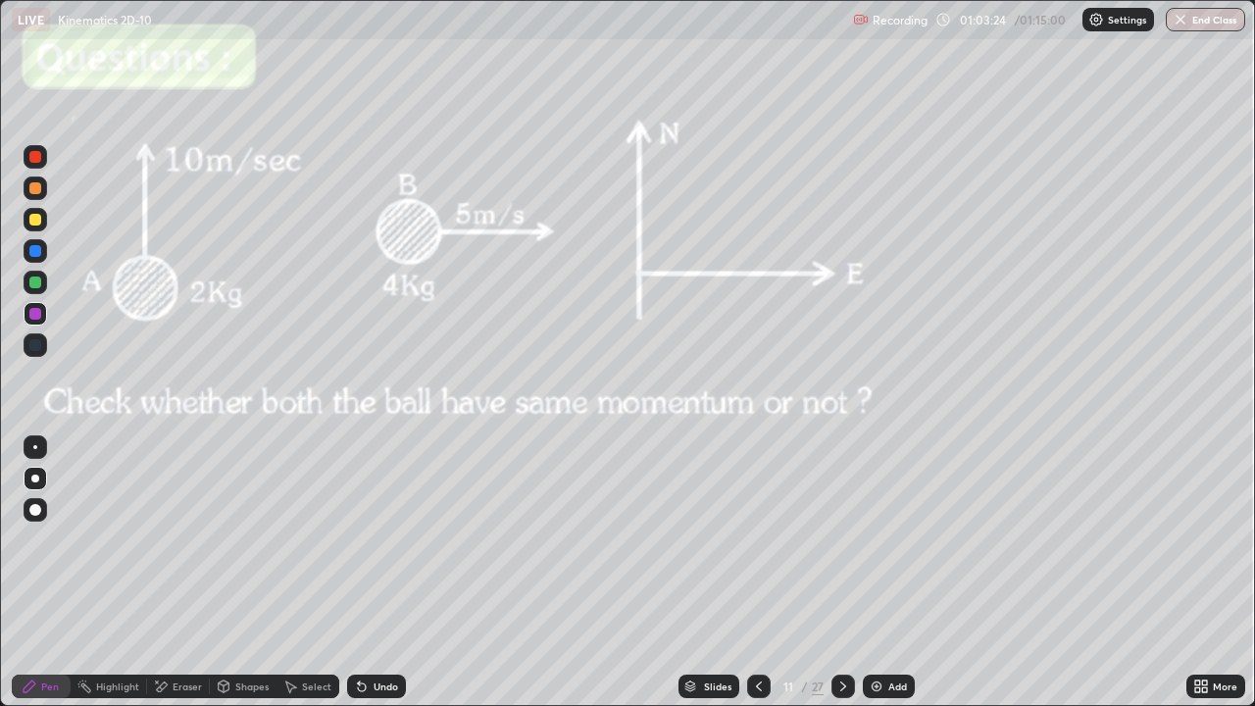
click at [840, 620] on icon at bounding box center [843, 686] width 6 height 10
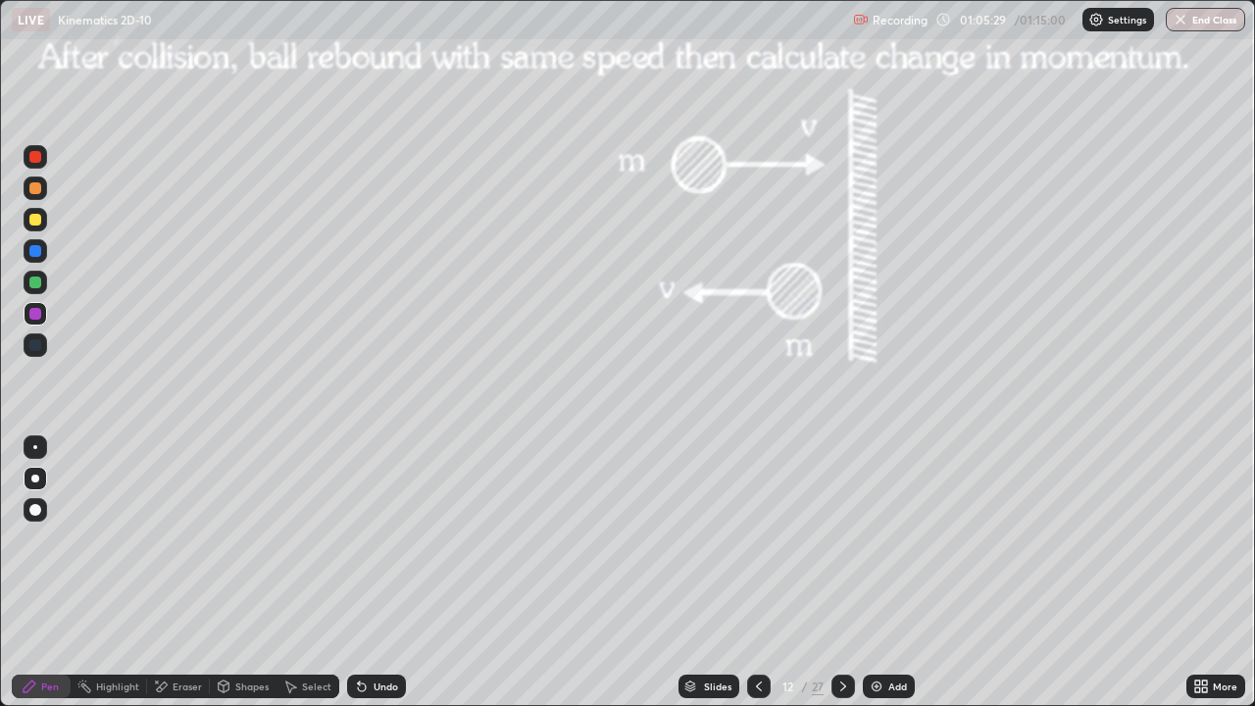
click at [35, 218] on div at bounding box center [35, 220] width 12 height 12
click at [40, 313] on div at bounding box center [35, 314] width 12 height 12
click at [376, 620] on div "Undo" at bounding box center [376, 687] width 59 height 24
click at [1218, 18] on button "End Class" at bounding box center [1206, 20] width 77 height 24
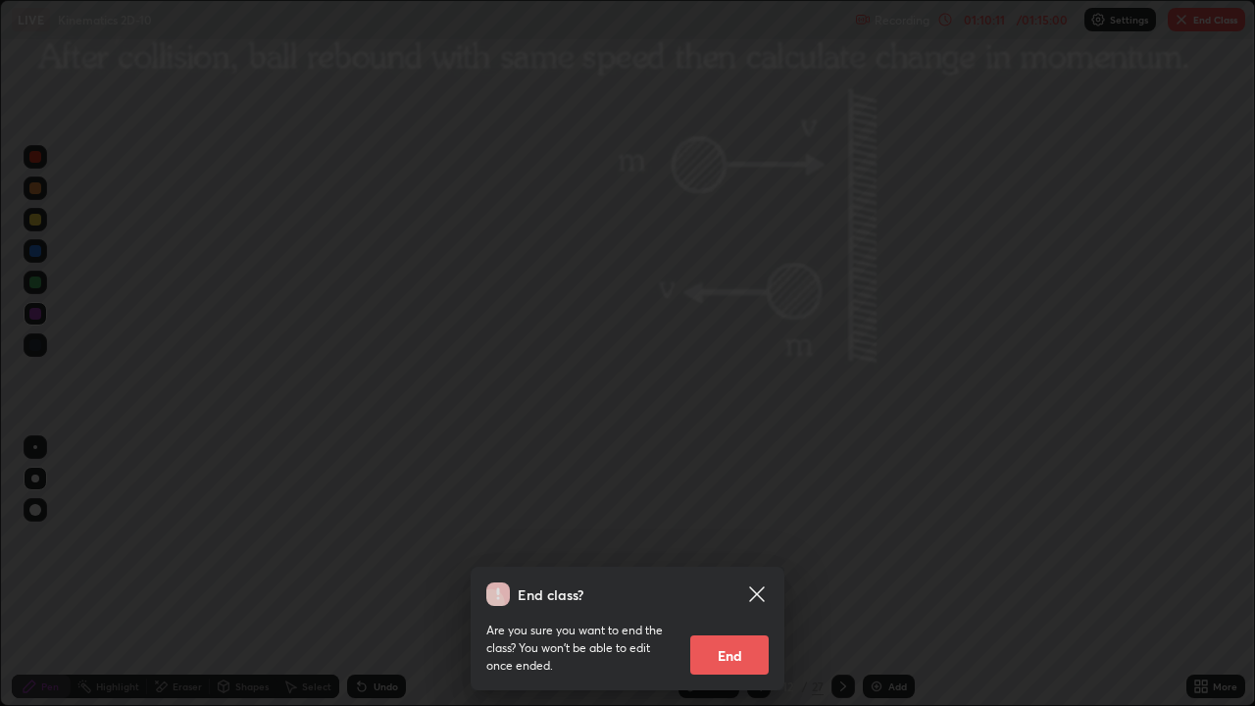
click at [713, 620] on button "End" at bounding box center [729, 654] width 78 height 39
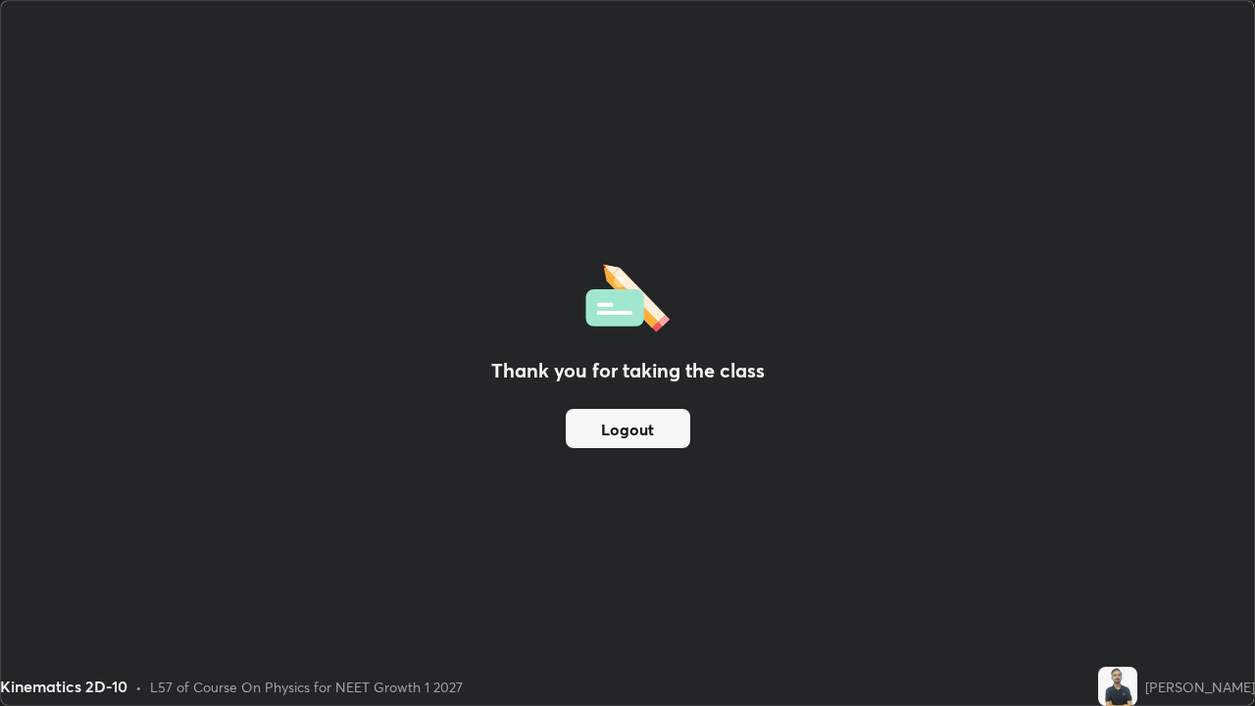
click at [607, 428] on button "Logout" at bounding box center [628, 428] width 125 height 39
